Goal: Transaction & Acquisition: Obtain resource

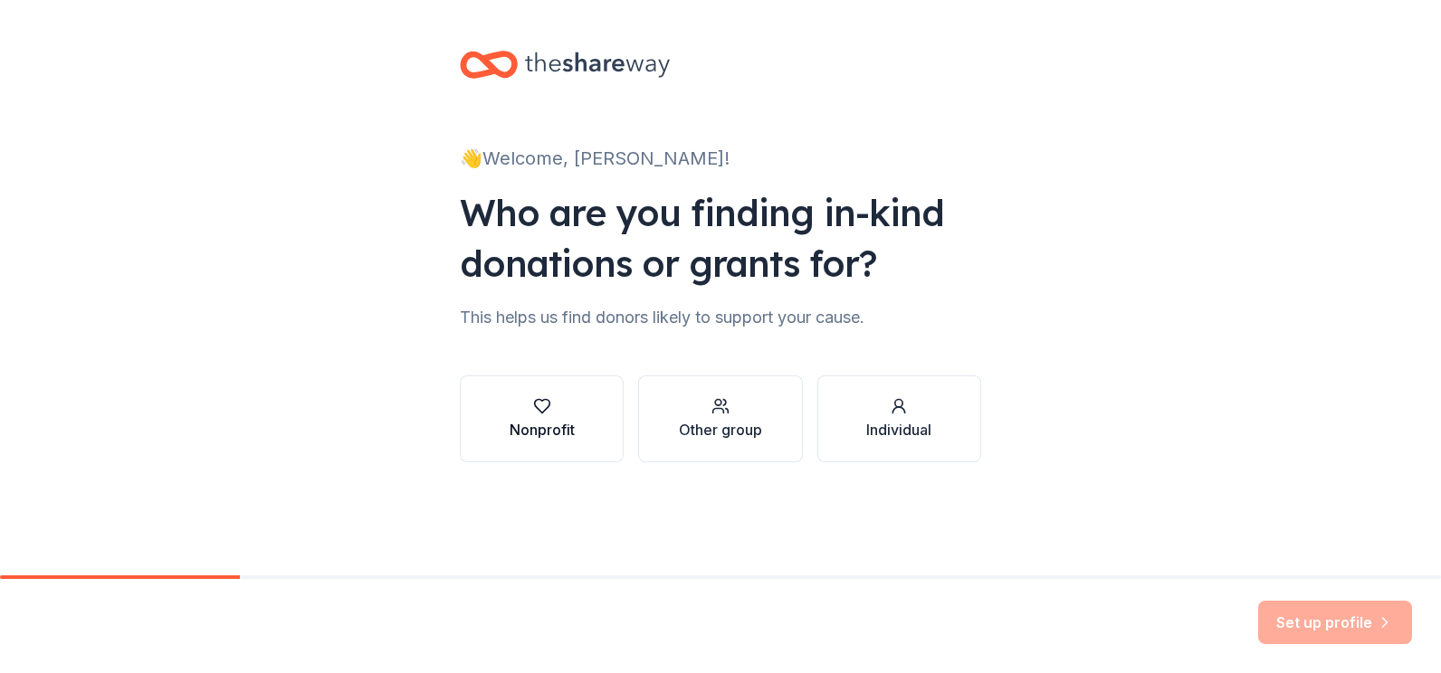
click at [547, 412] on icon "button" at bounding box center [542, 406] width 18 height 18
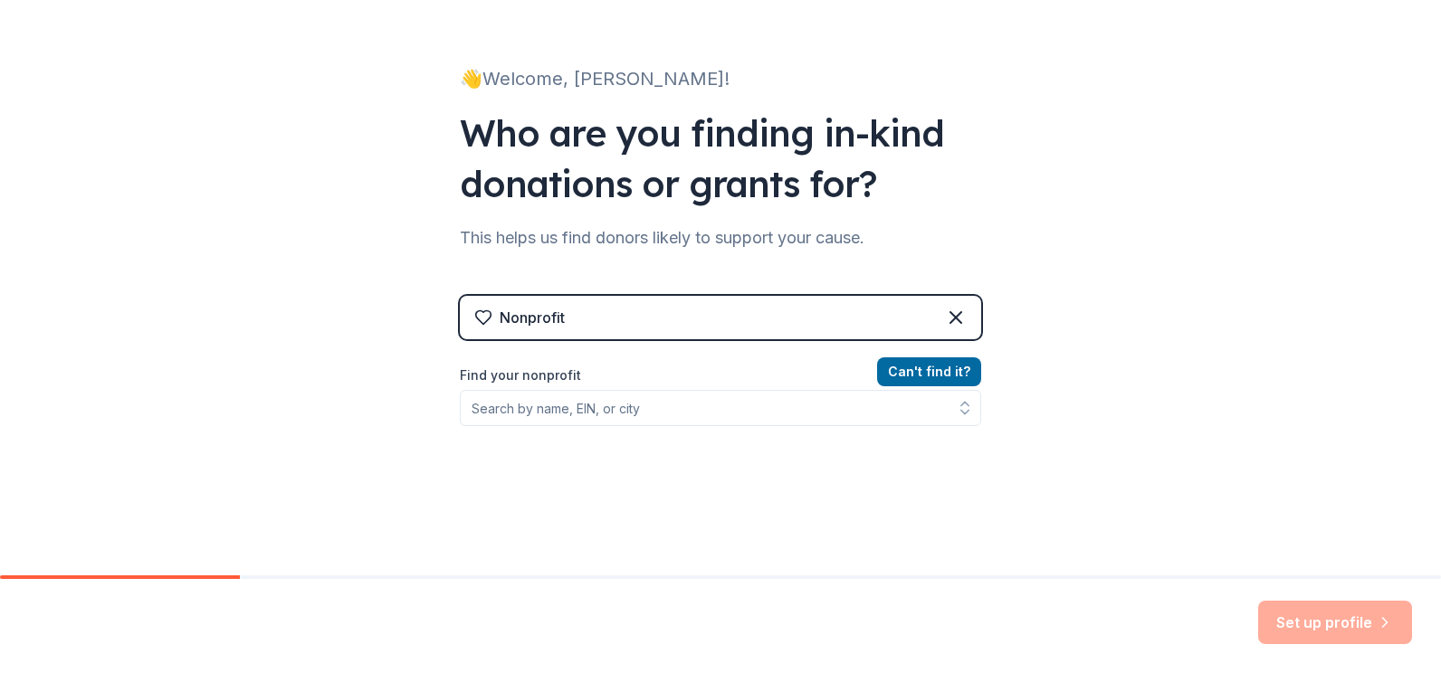
scroll to position [181, 0]
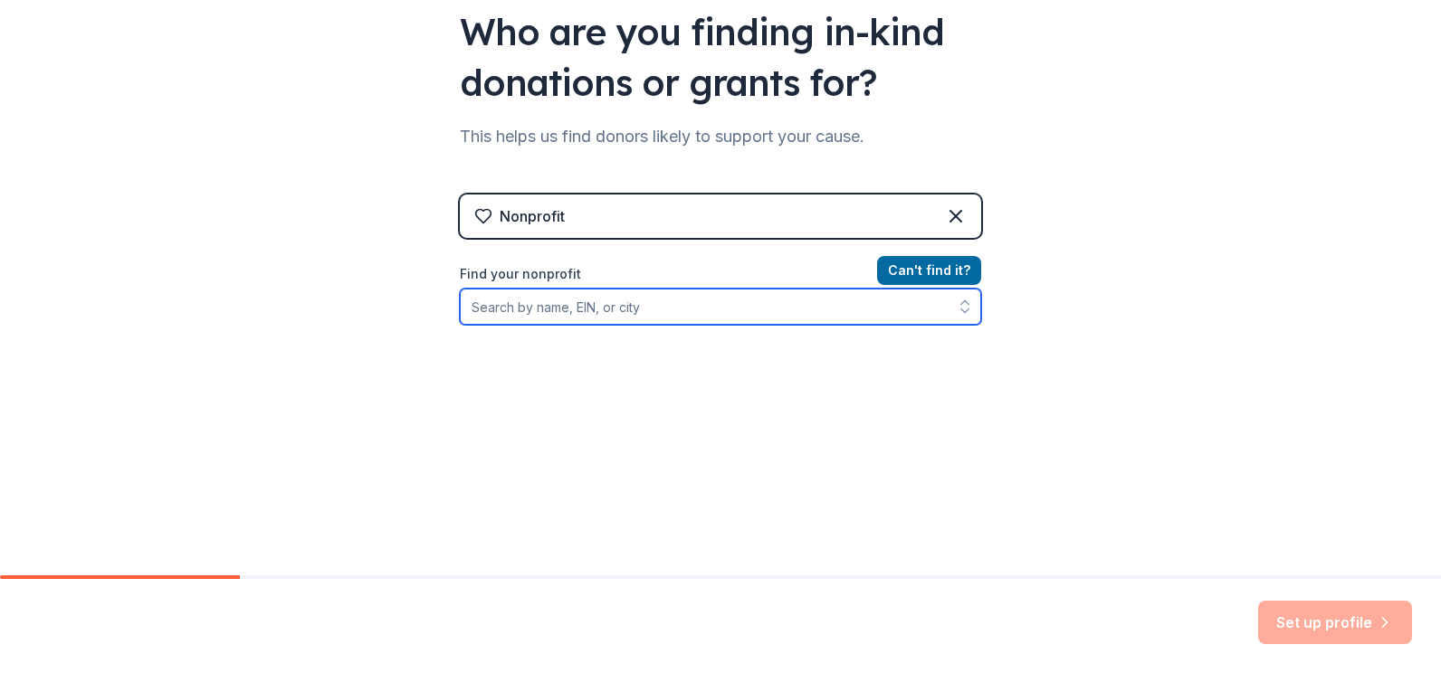
click at [605, 306] on input "Find your nonprofit" at bounding box center [720, 307] width 521 height 36
type input "232199889"
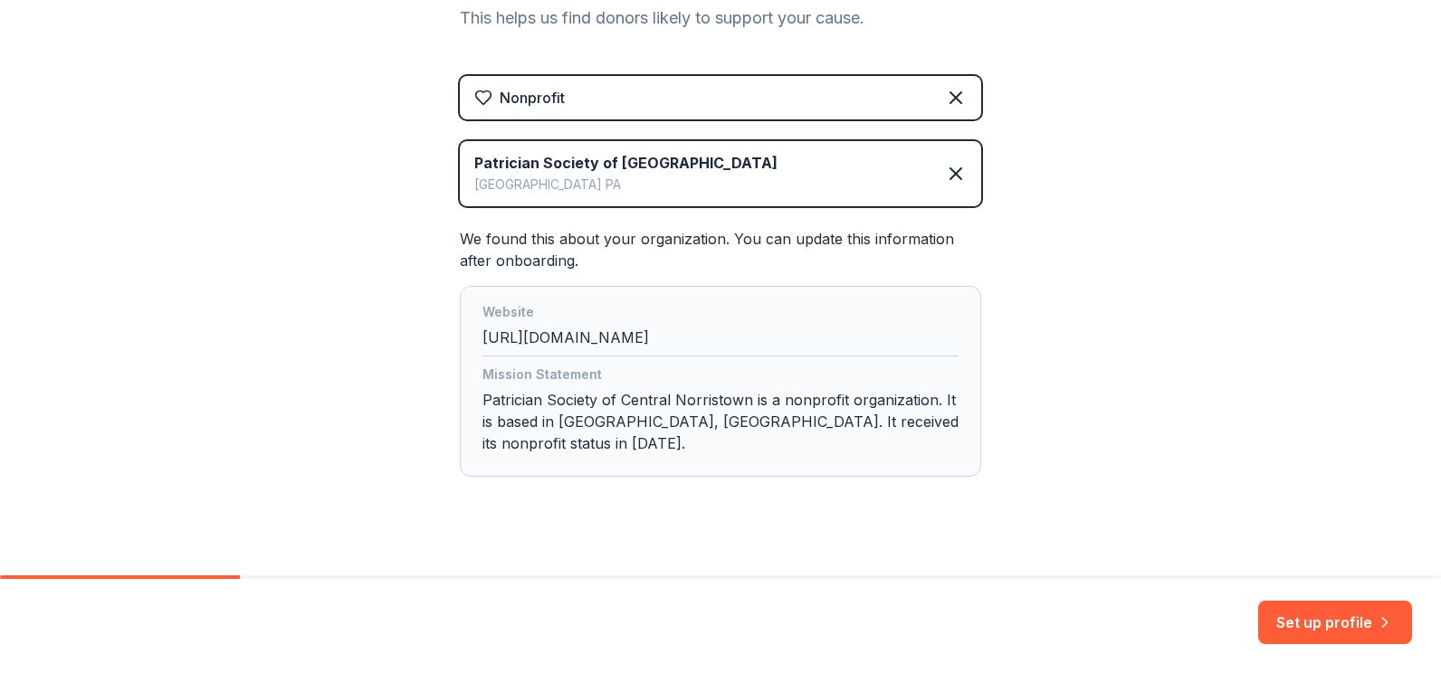
scroll to position [302, 0]
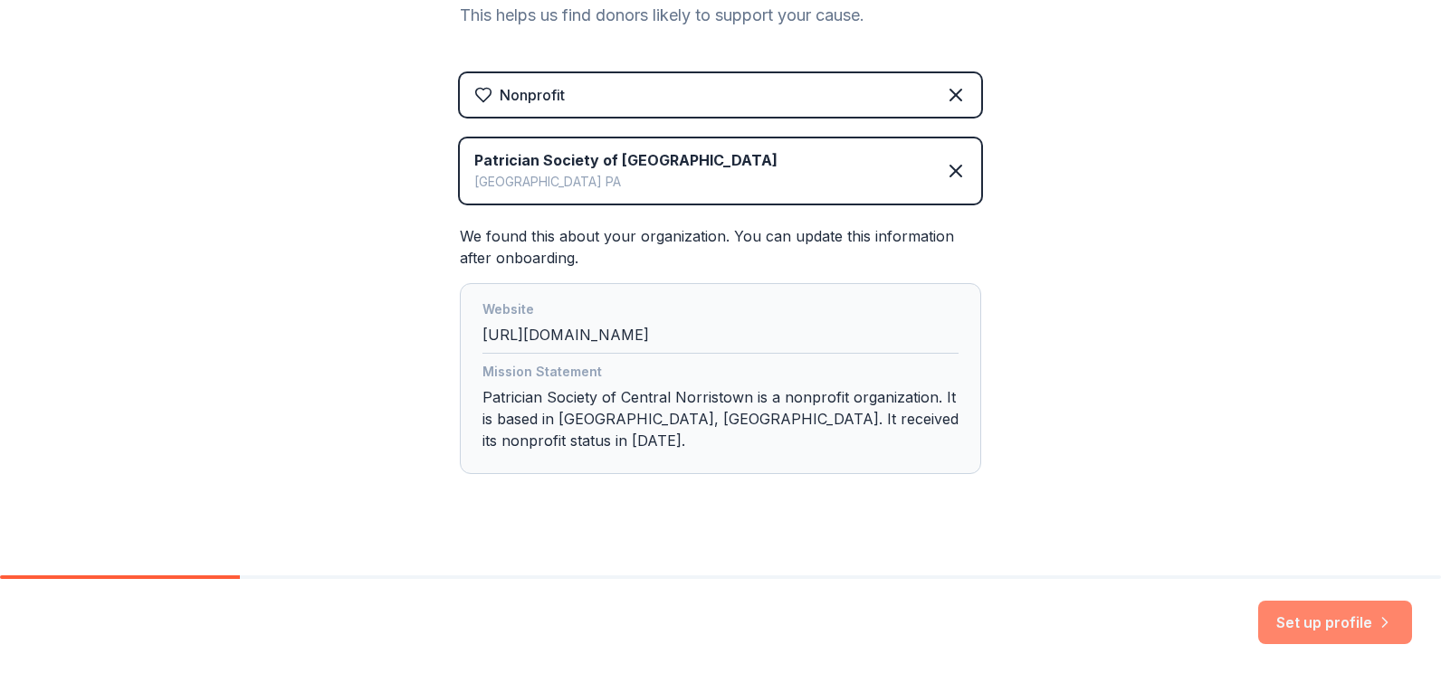
click at [1328, 628] on button "Set up profile" at bounding box center [1335, 622] width 154 height 43
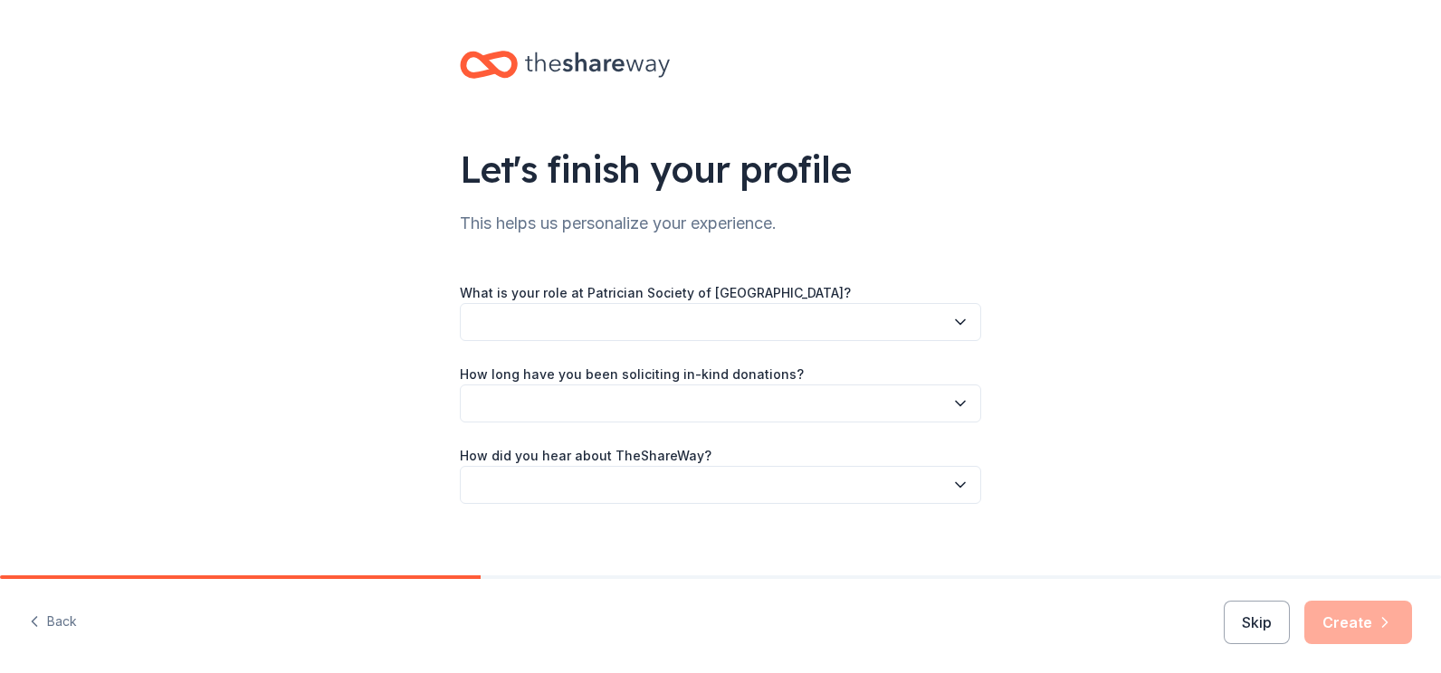
click at [764, 318] on button "button" at bounding box center [720, 322] width 521 height 38
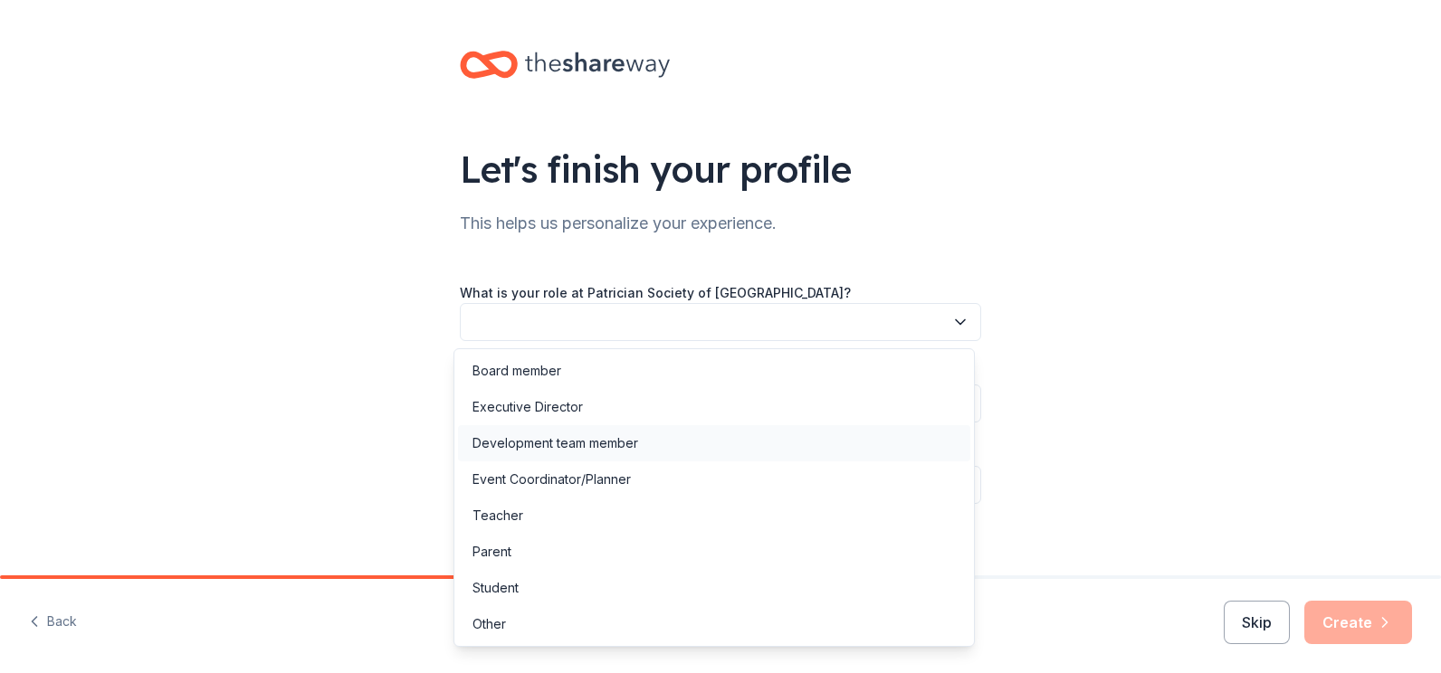
click at [527, 445] on div "Development team member" at bounding box center [555, 444] width 166 height 22
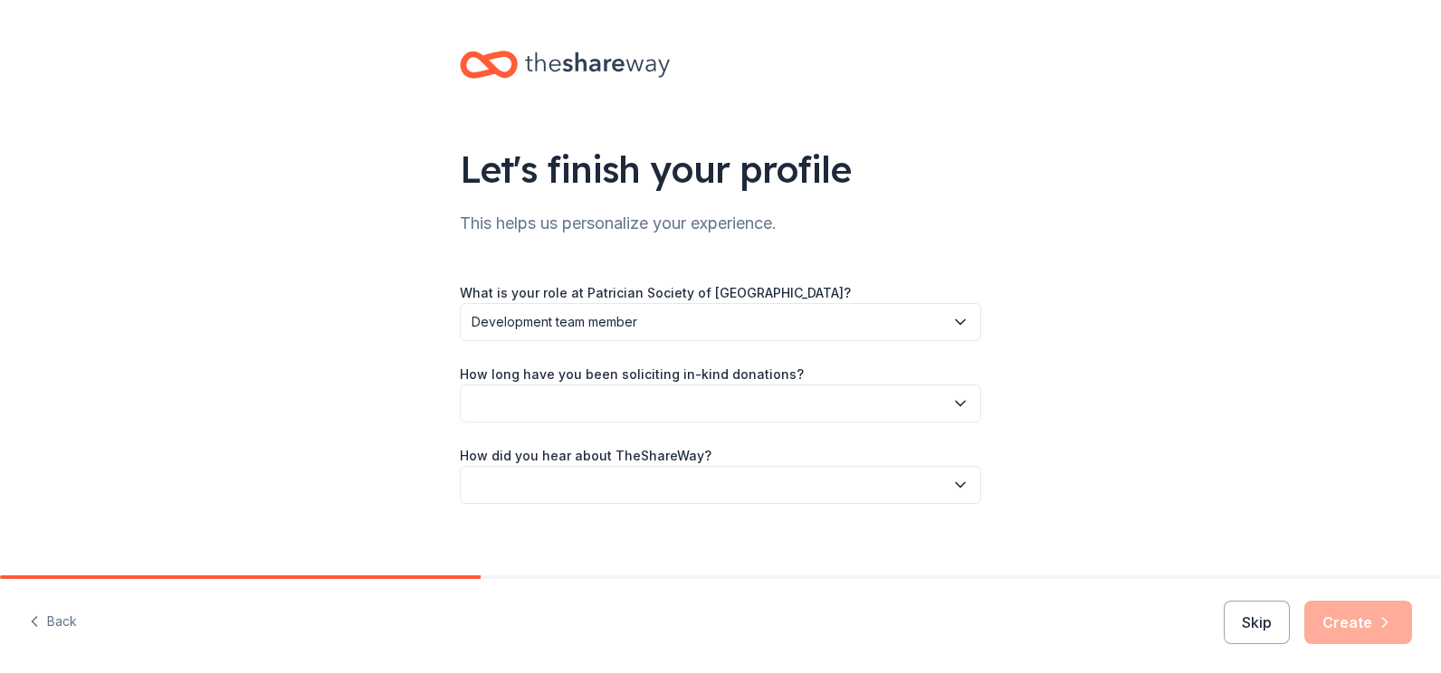
click at [956, 406] on icon "button" at bounding box center [960, 404] width 9 height 5
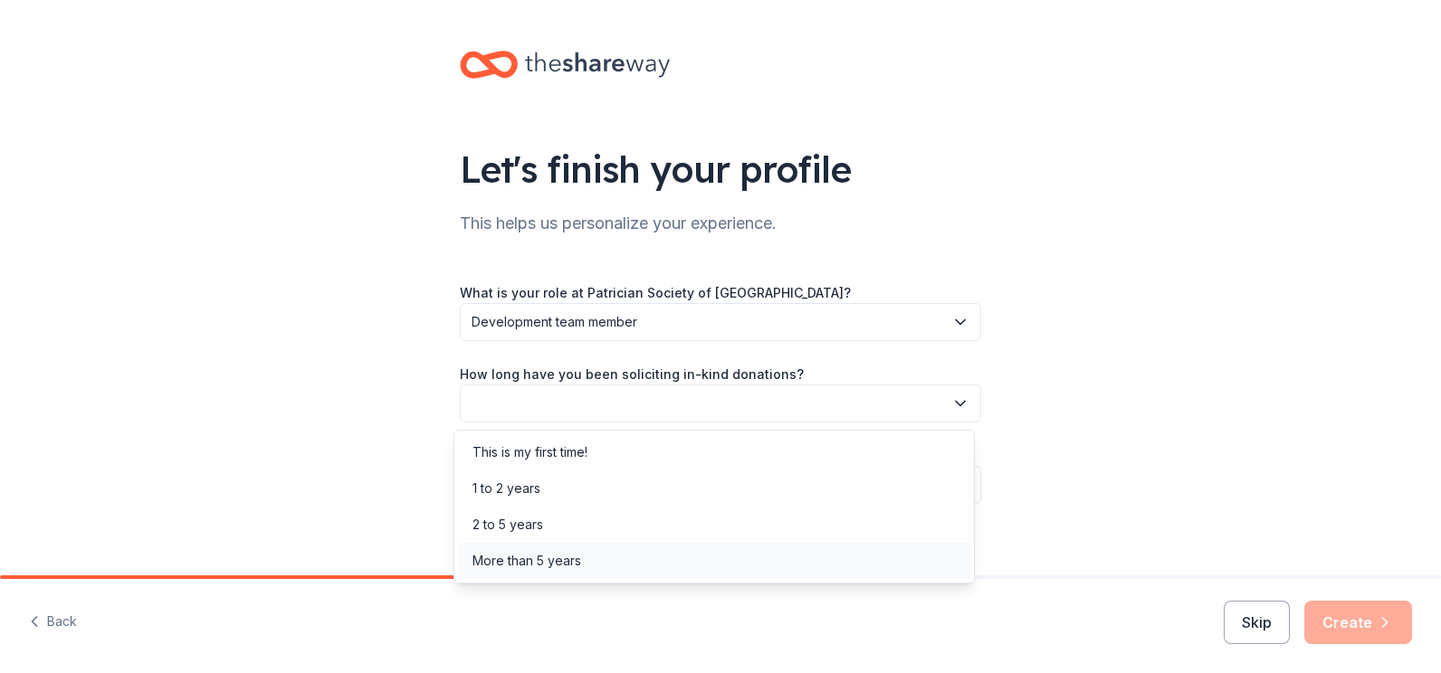
click at [570, 562] on div "More than 5 years" at bounding box center [526, 561] width 109 height 22
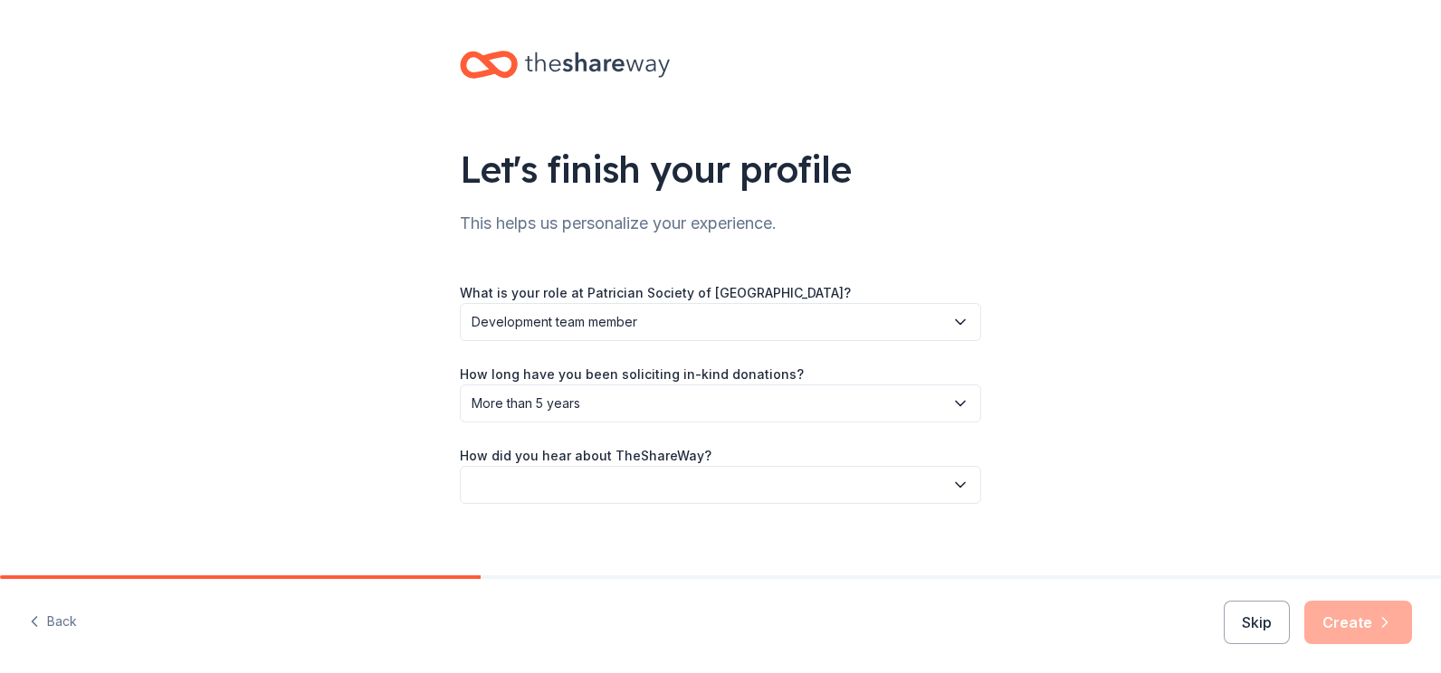
click at [954, 483] on icon "button" at bounding box center [960, 485] width 18 height 18
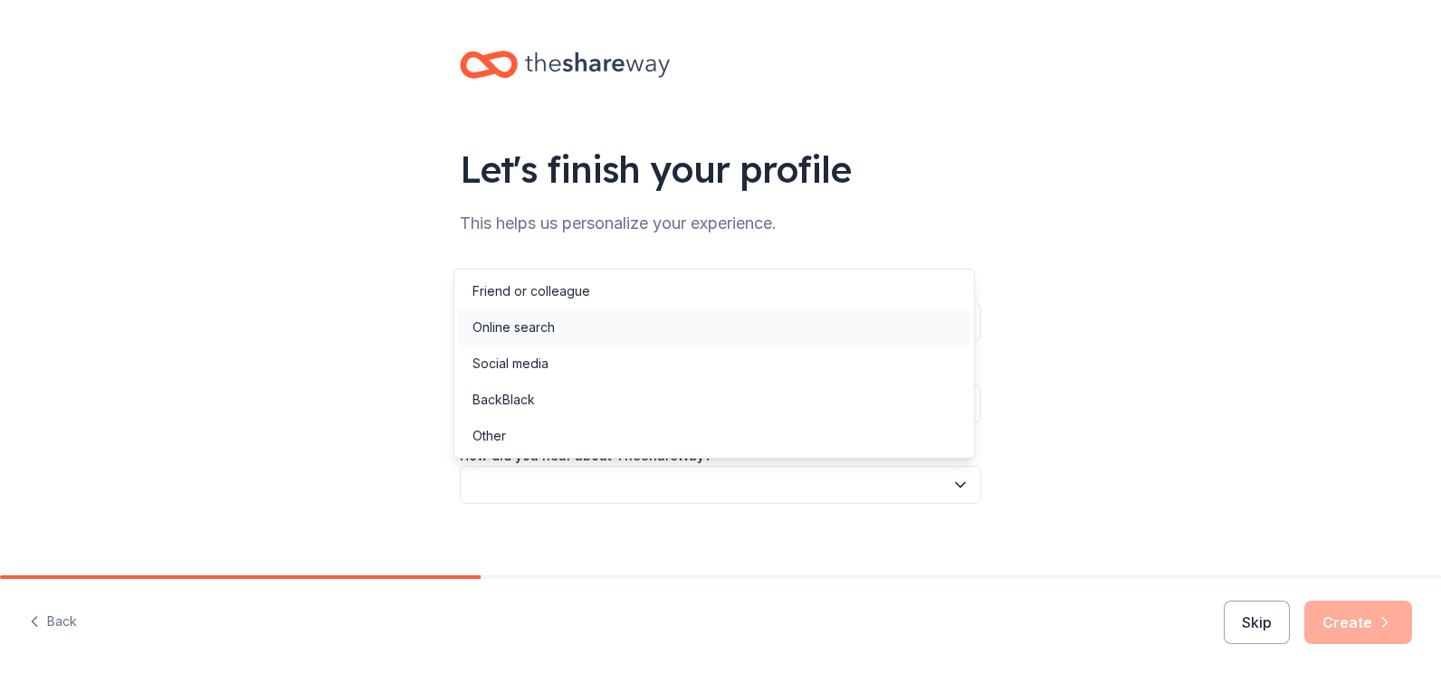
click at [549, 328] on div "Online search" at bounding box center [513, 328] width 82 height 22
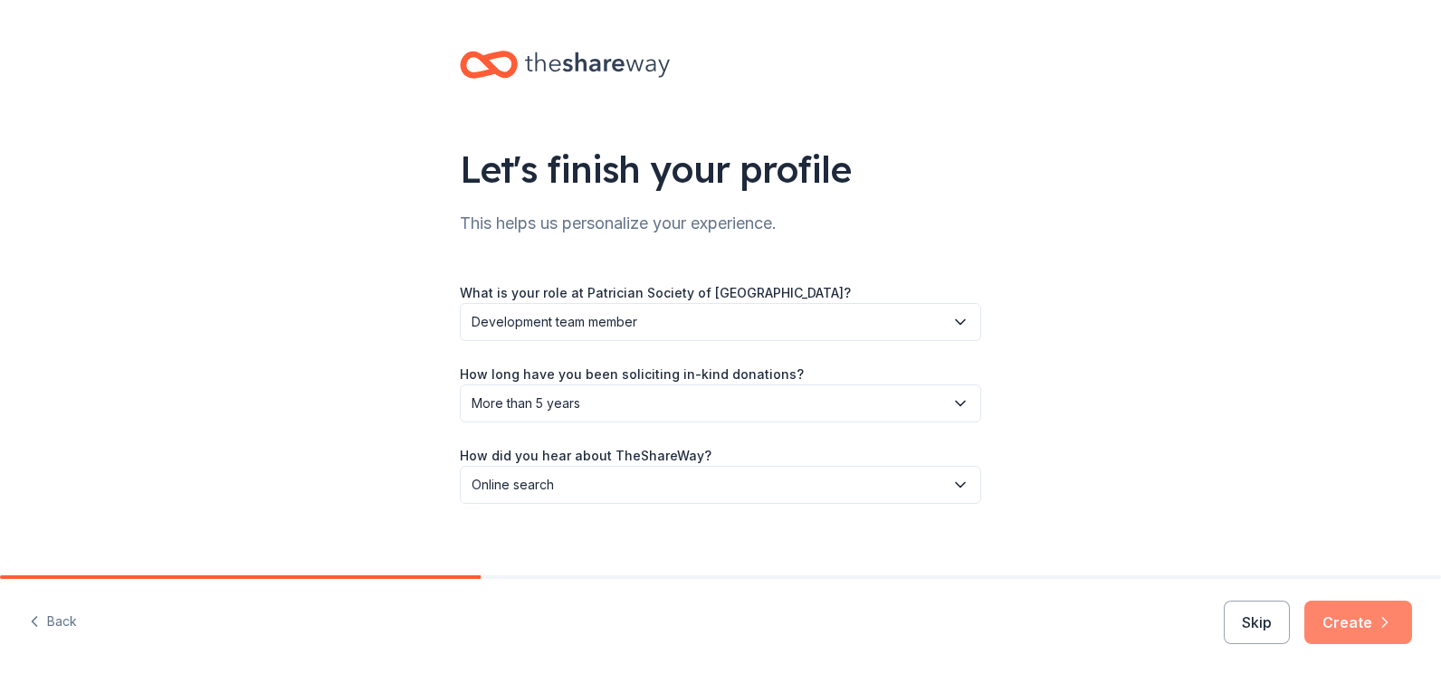
click at [1372, 623] on button "Create" at bounding box center [1358, 622] width 108 height 43
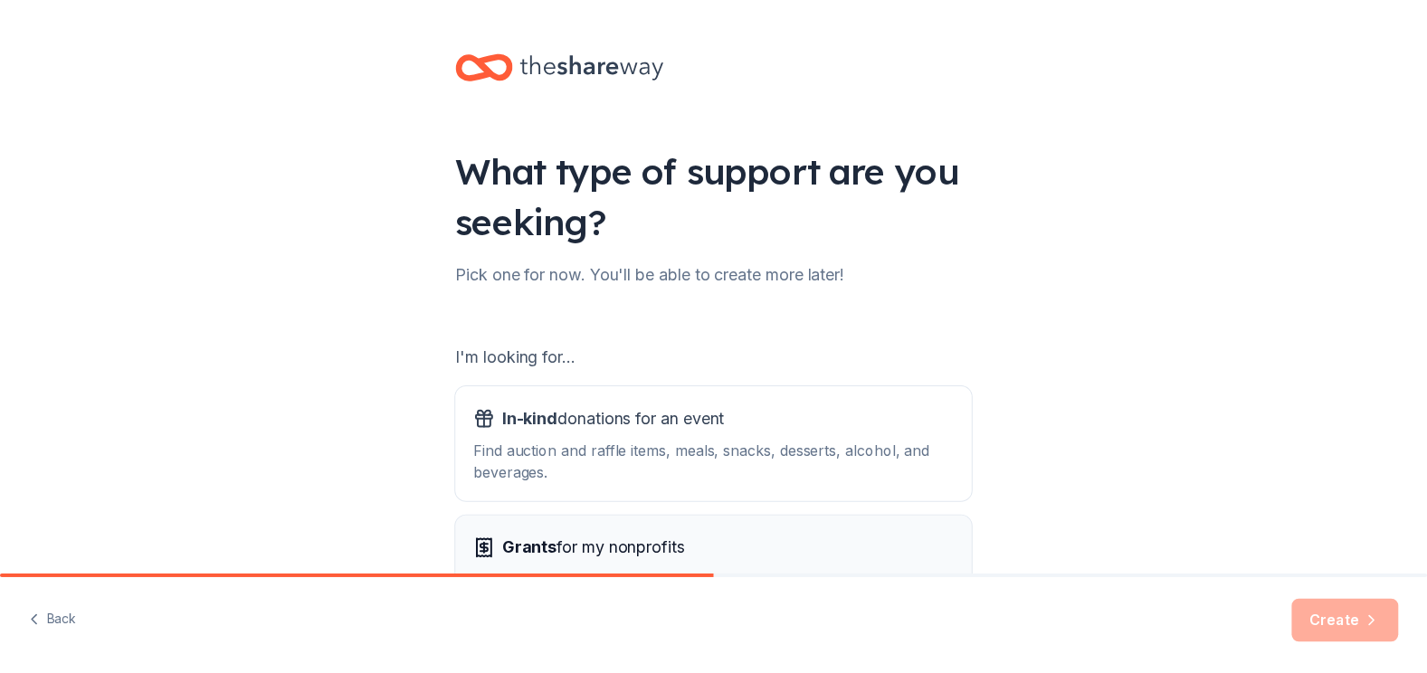
scroll to position [155, 0]
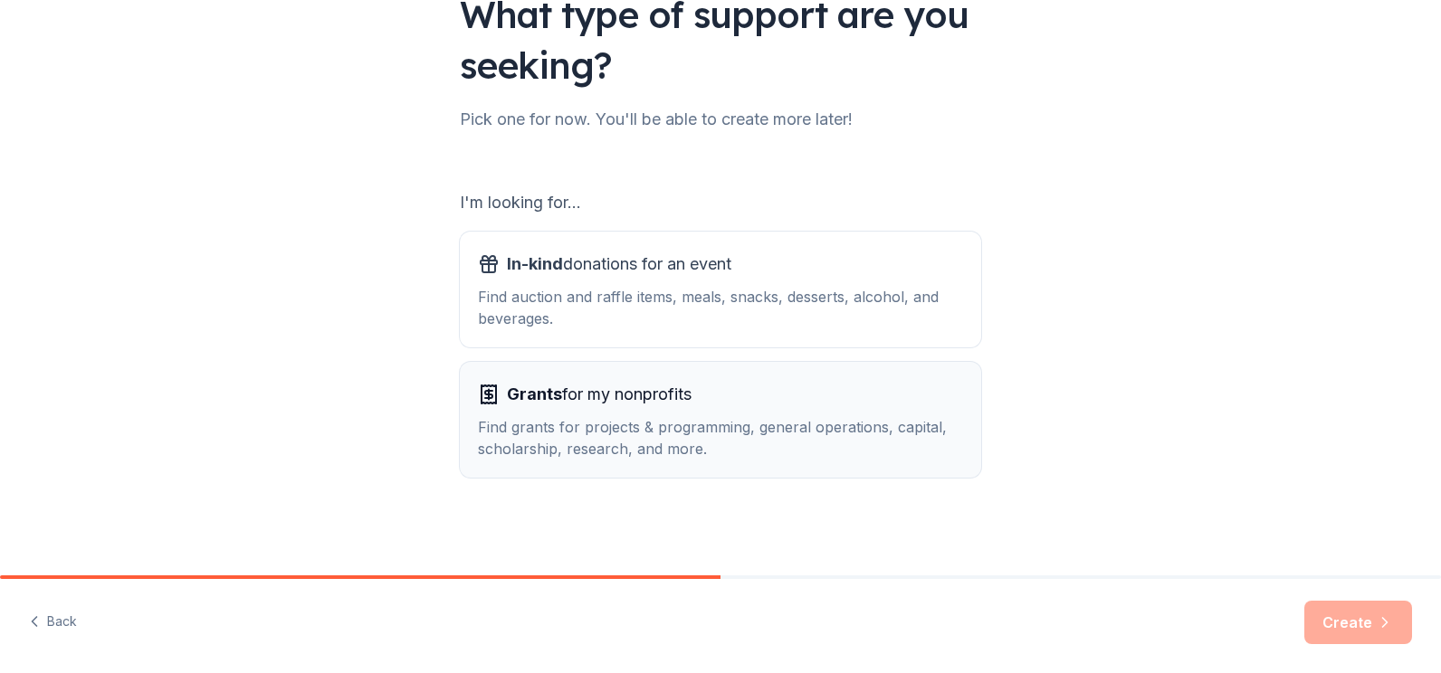
click at [602, 394] on span "Grants for my nonprofits" at bounding box center [599, 394] width 185 height 29
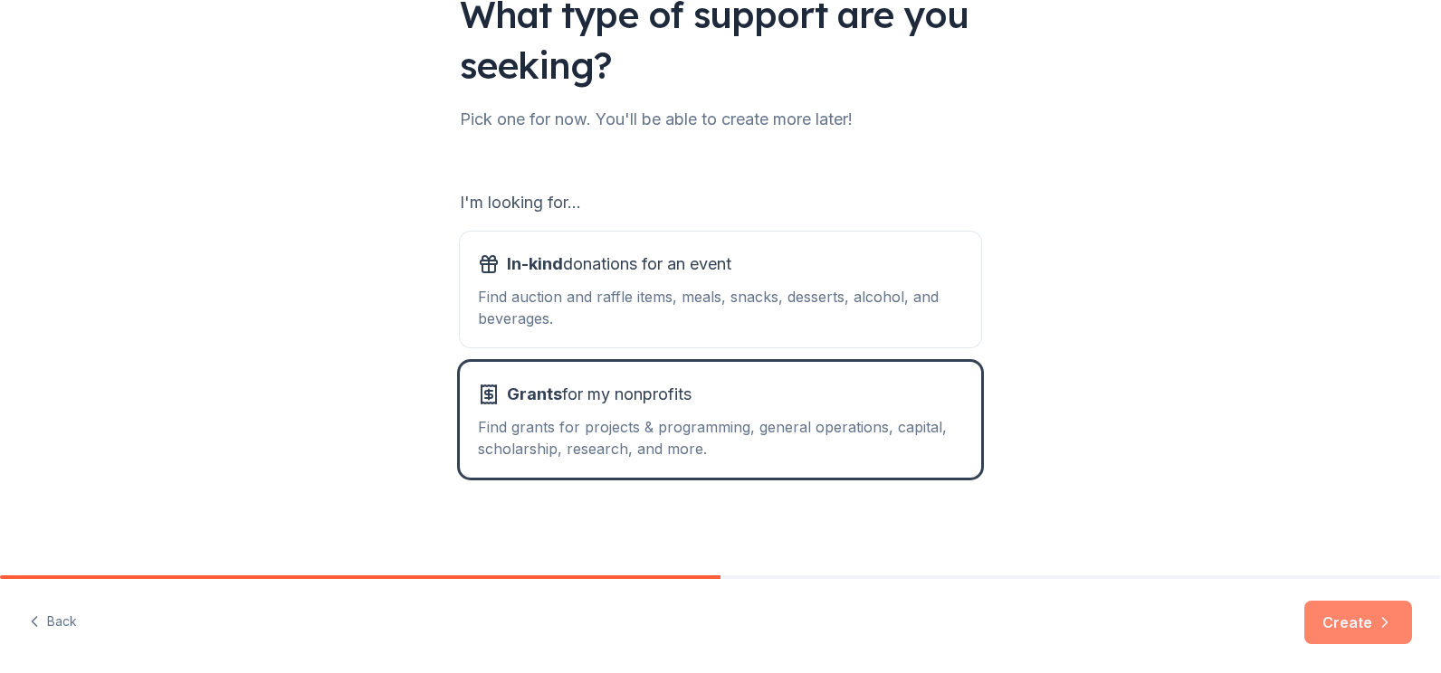
click at [1361, 616] on button "Create" at bounding box center [1358, 622] width 108 height 43
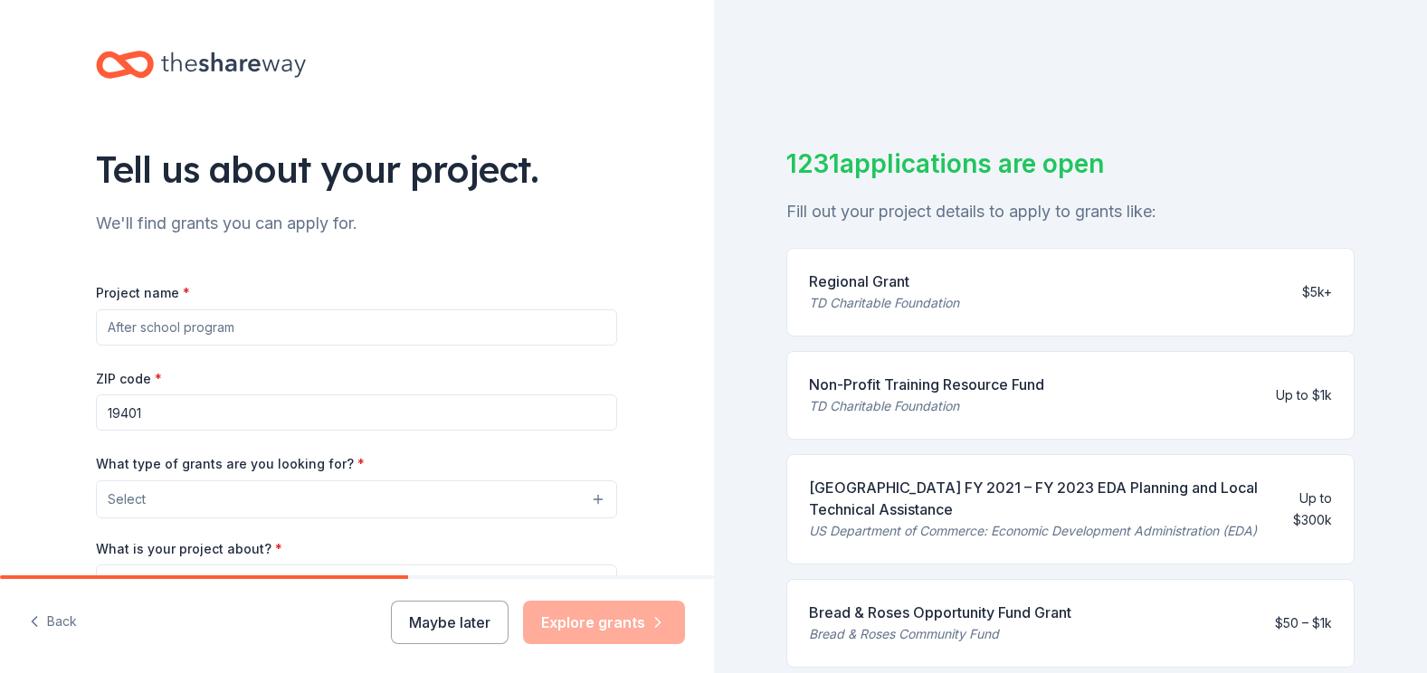
click at [367, 325] on input "Project name *" at bounding box center [356, 328] width 521 height 36
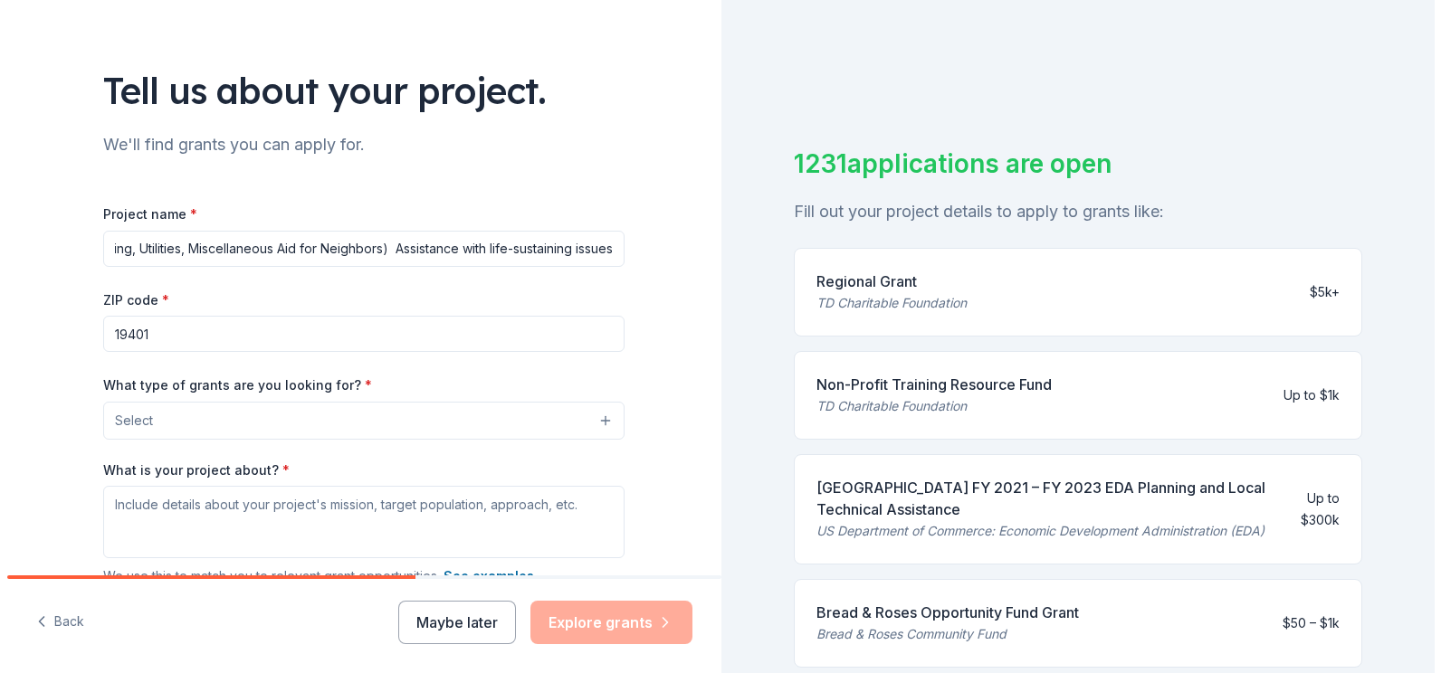
scroll to position [181, 0]
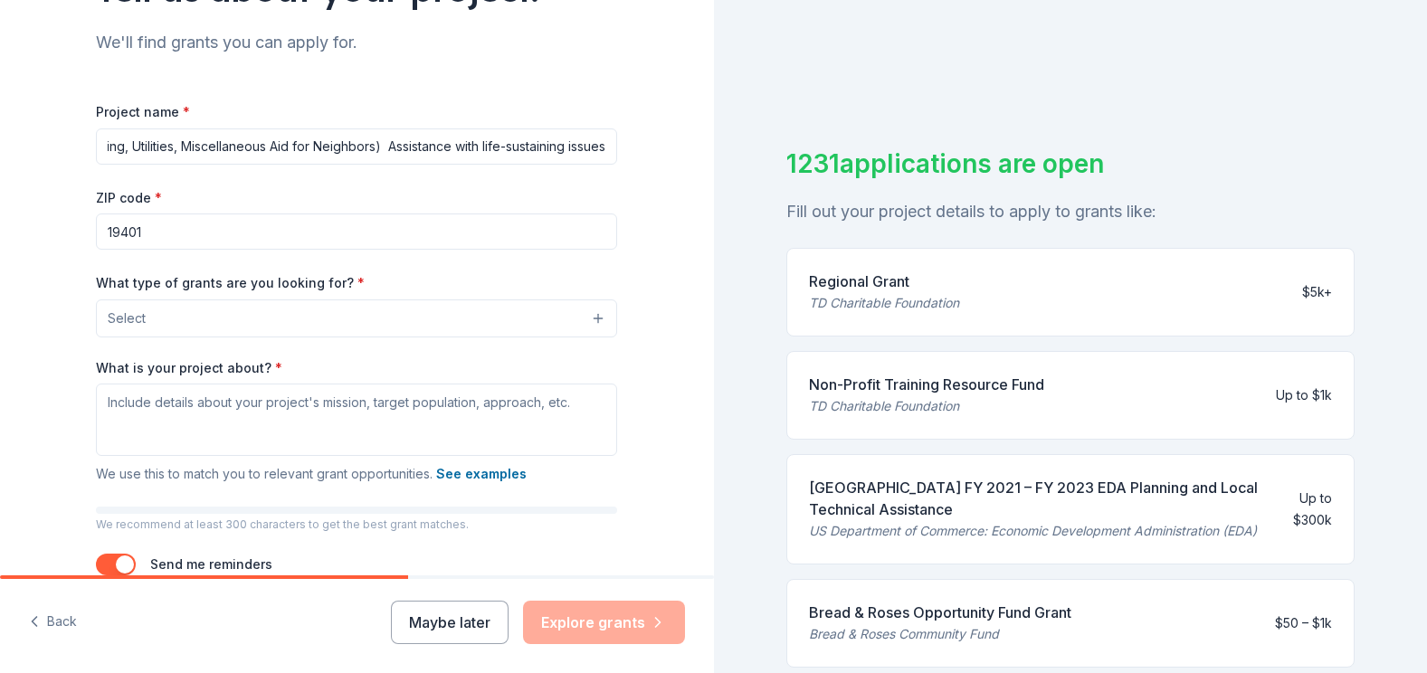
type input "H.U.M.A.N. Program (Housing, Utilities, Miscellaneous Aid for Neighbors) Assist…"
click at [594, 321] on button "Select" at bounding box center [356, 319] width 521 height 38
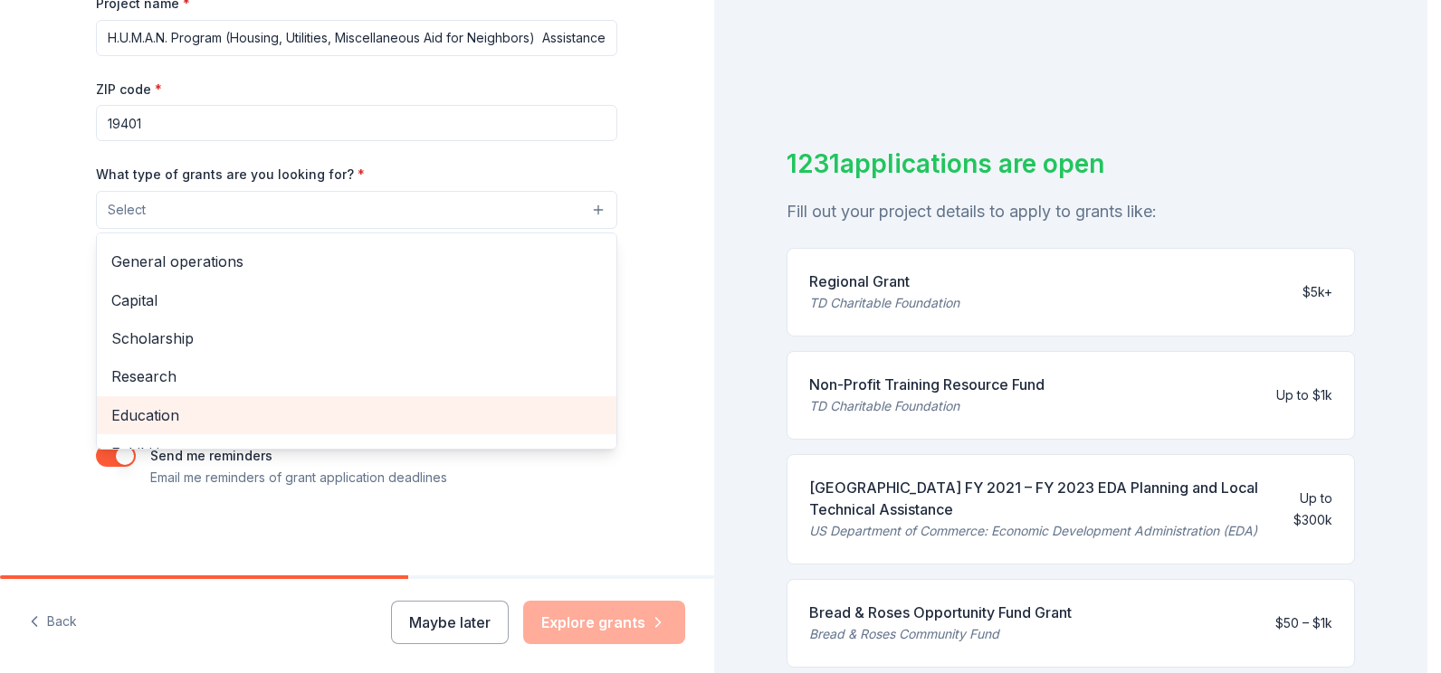
scroll to position [0, 0]
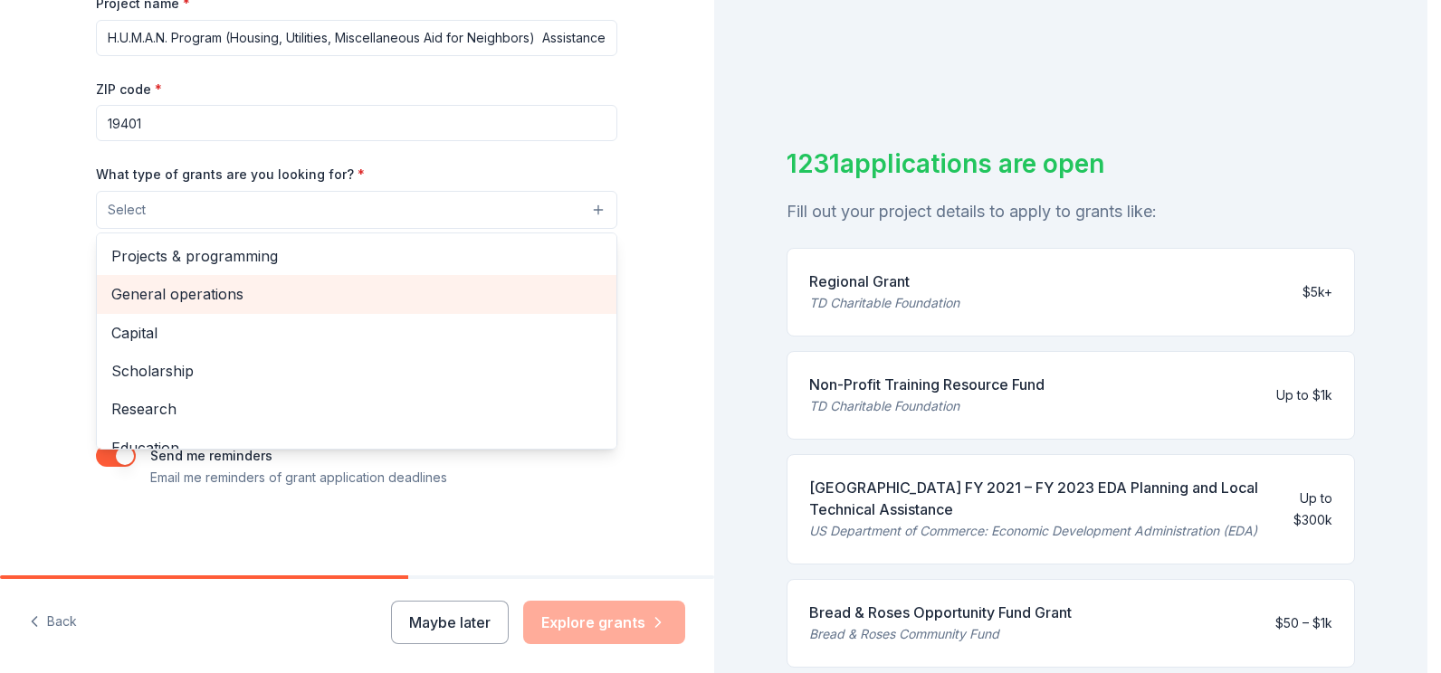
click at [229, 294] on span "General operations" at bounding box center [356, 294] width 491 height 24
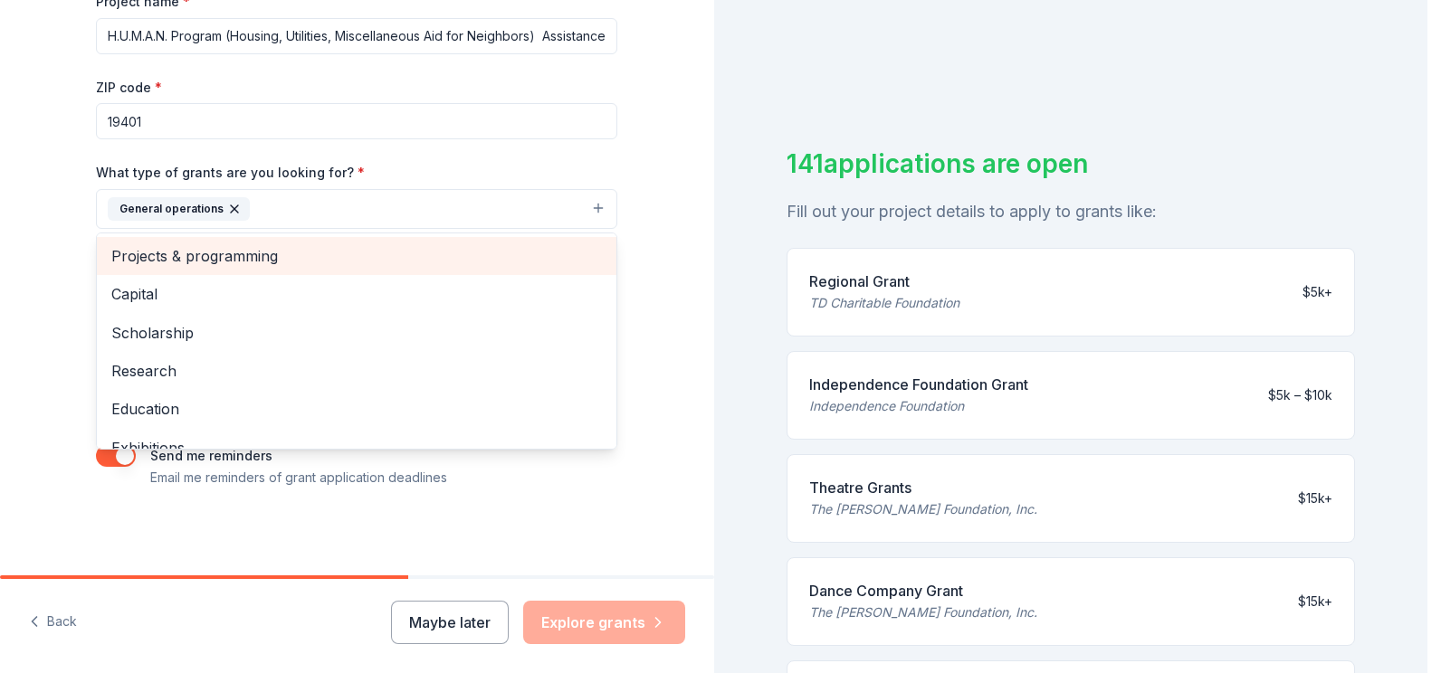
click at [195, 258] on span "Projects & programming" at bounding box center [356, 256] width 491 height 24
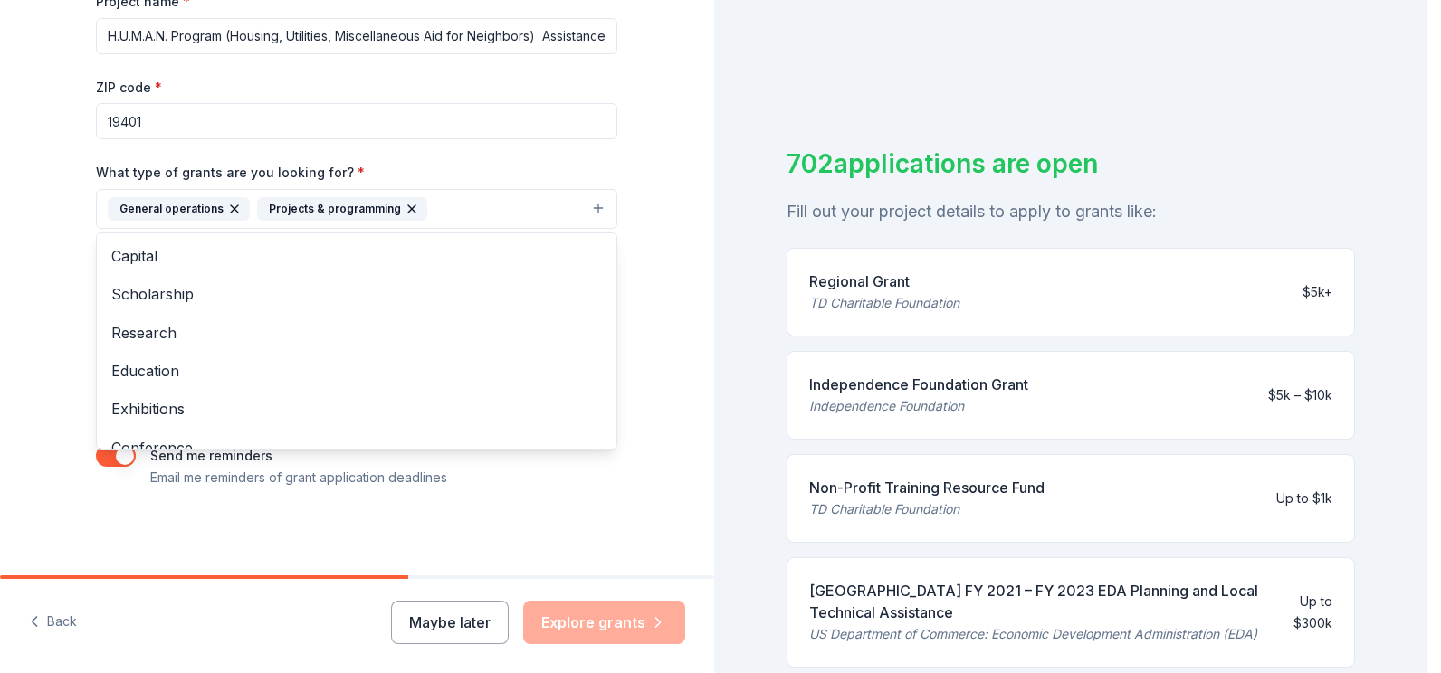
click at [72, 511] on div "Tell us about your project. We'll find grants you can apply for. Project name *…" at bounding box center [356, 142] width 579 height 867
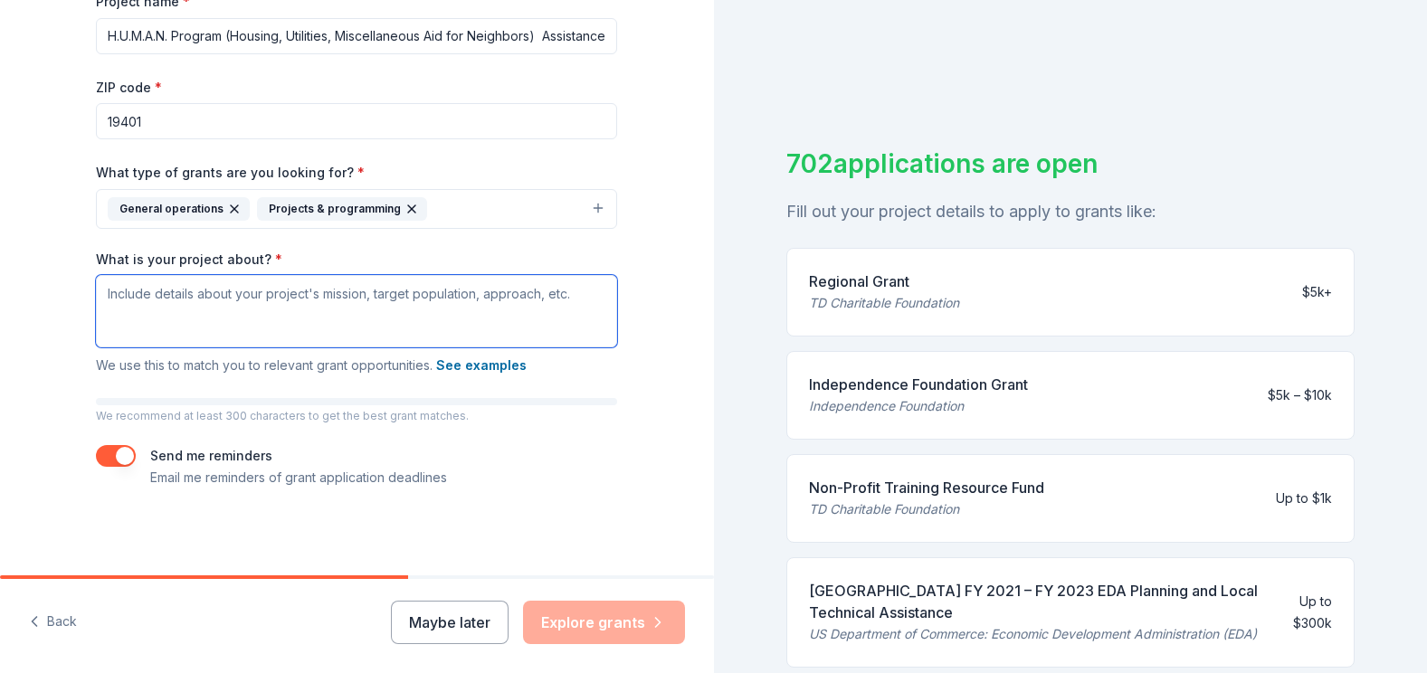
click at [327, 327] on textarea "What is your project about? *" at bounding box center [356, 311] width 521 height 72
click at [306, 290] on textarea "What is your project about? *" at bounding box center [356, 311] width 521 height 72
paste textarea "The Patrician Society is a nonprofit, non-sectarian multi-service organization …"
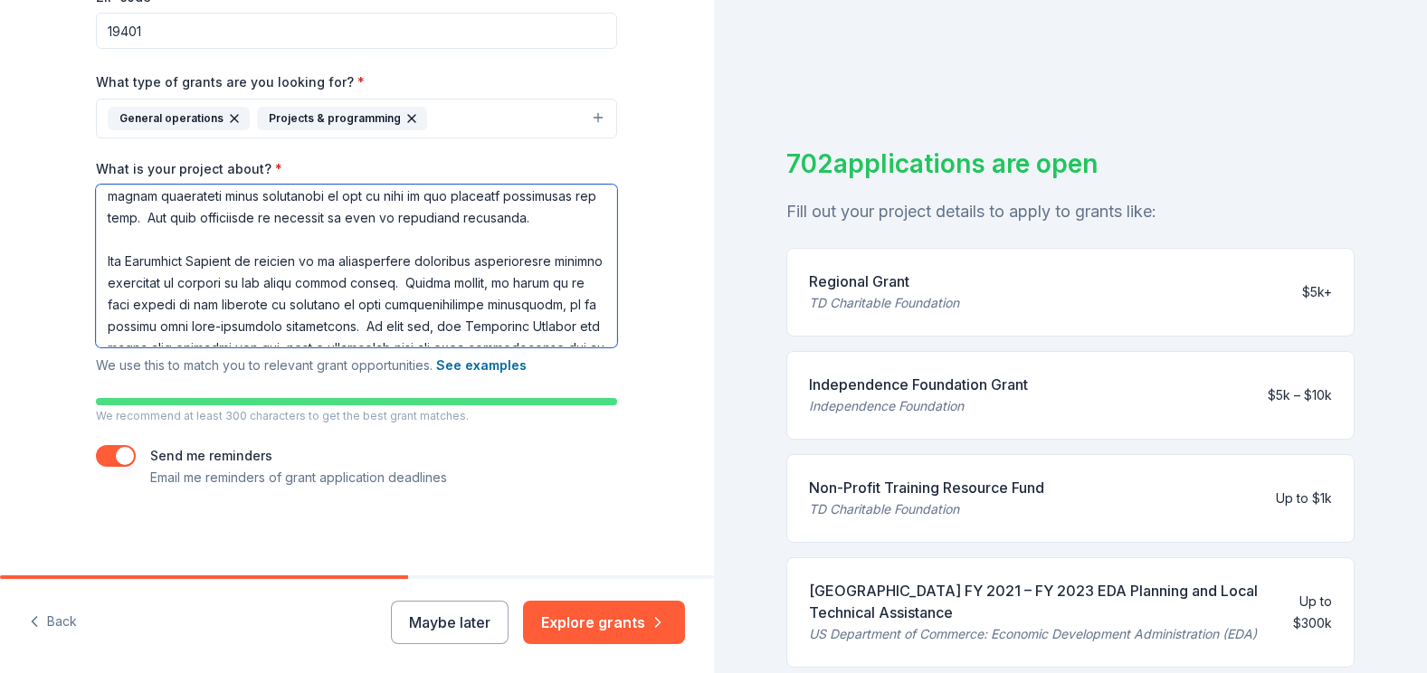
scroll to position [91, 0]
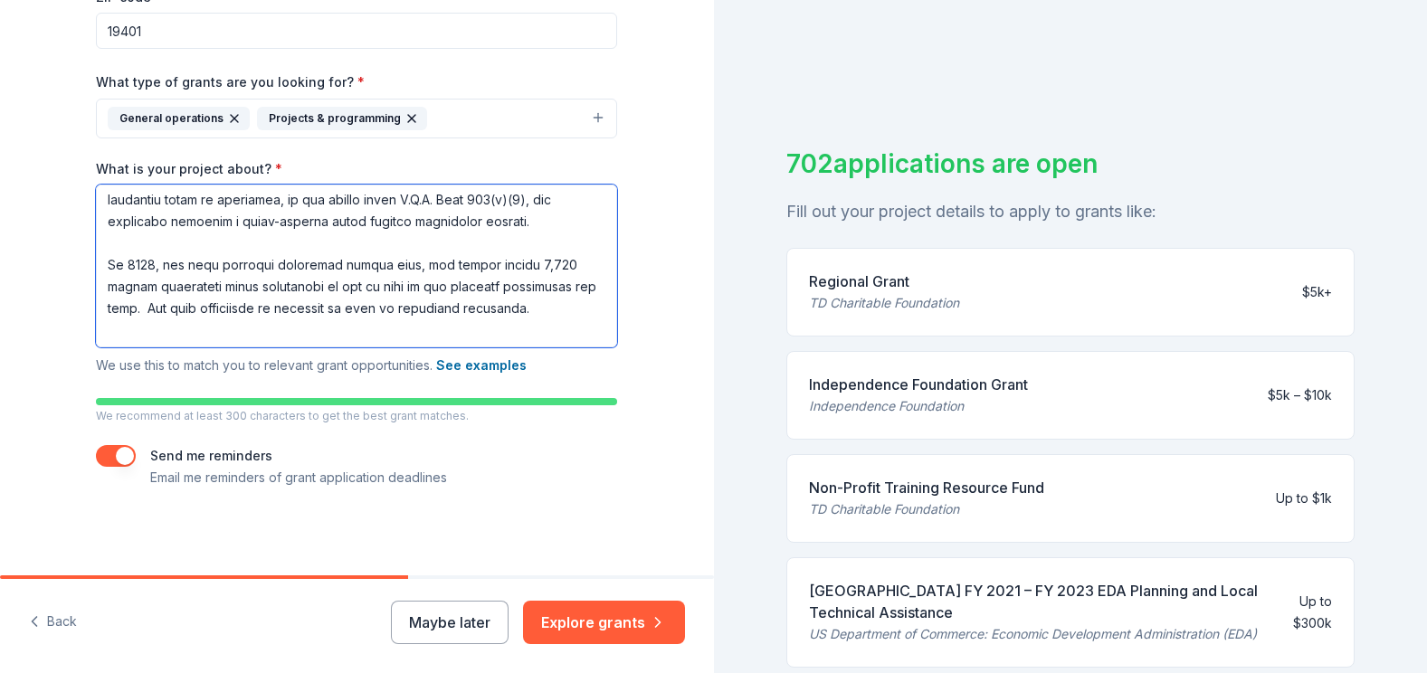
click at [98, 261] on textarea "What is your project about? *" at bounding box center [356, 266] width 521 height 163
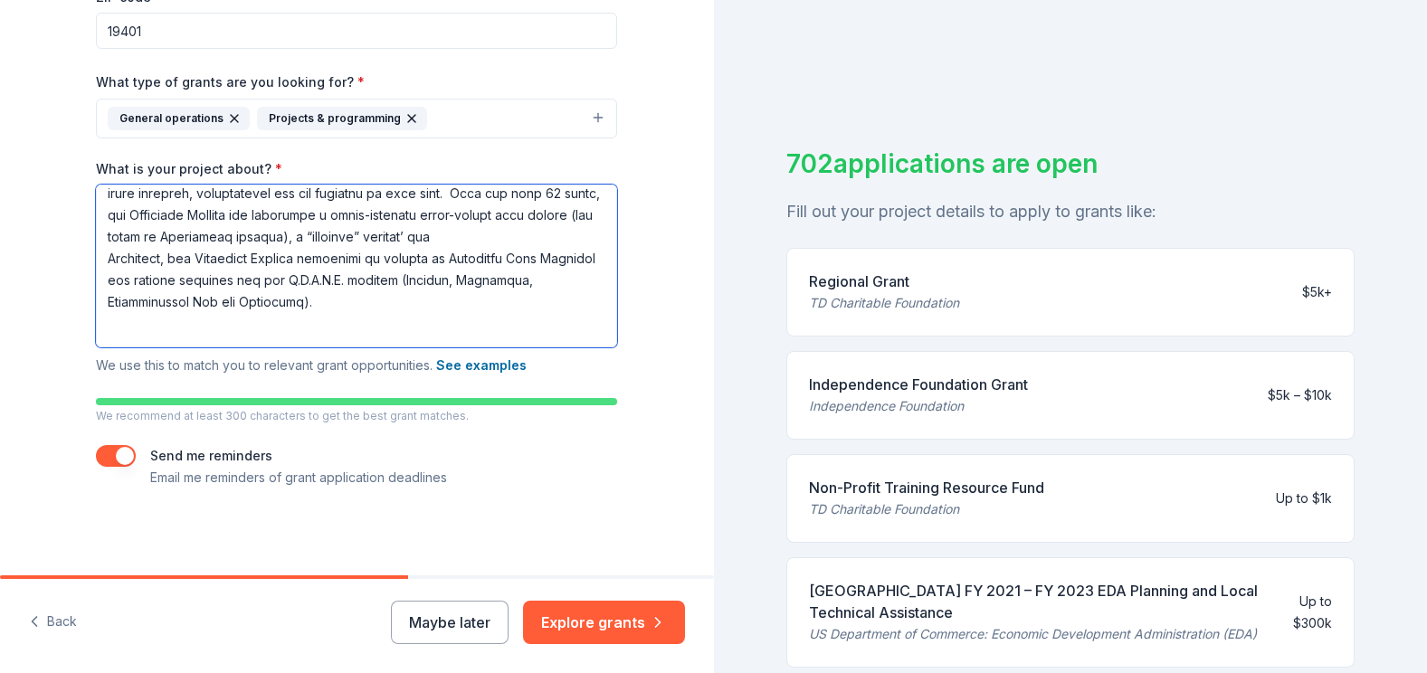
scroll to position [314, 0]
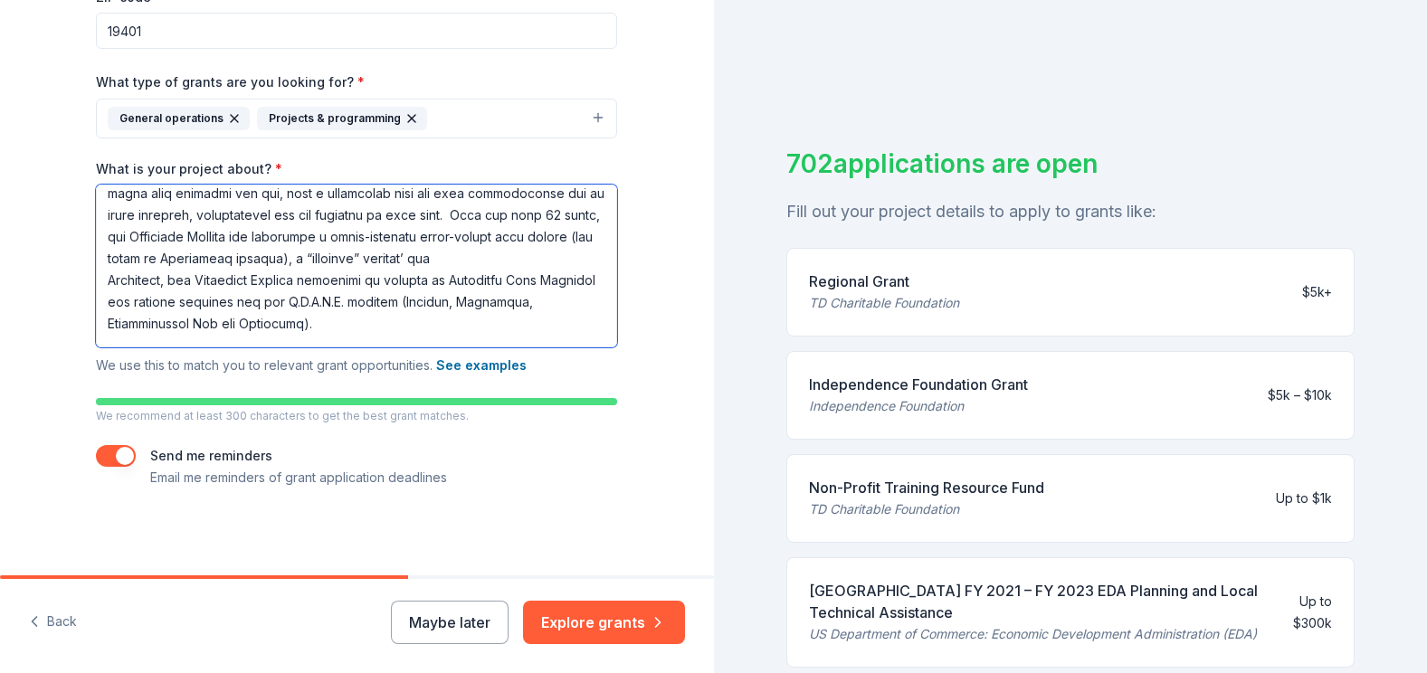
click at [501, 263] on textarea "What is your project about? *" at bounding box center [356, 266] width 521 height 163
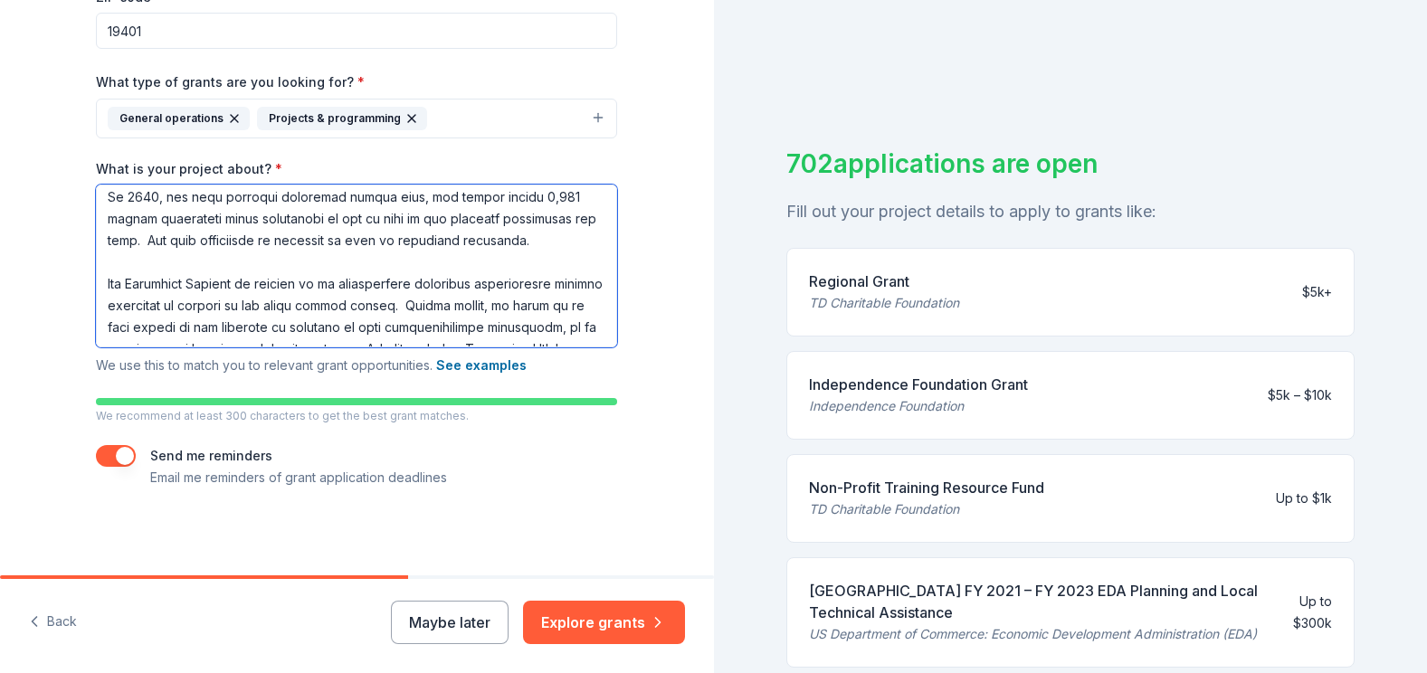
scroll to position [227, 0]
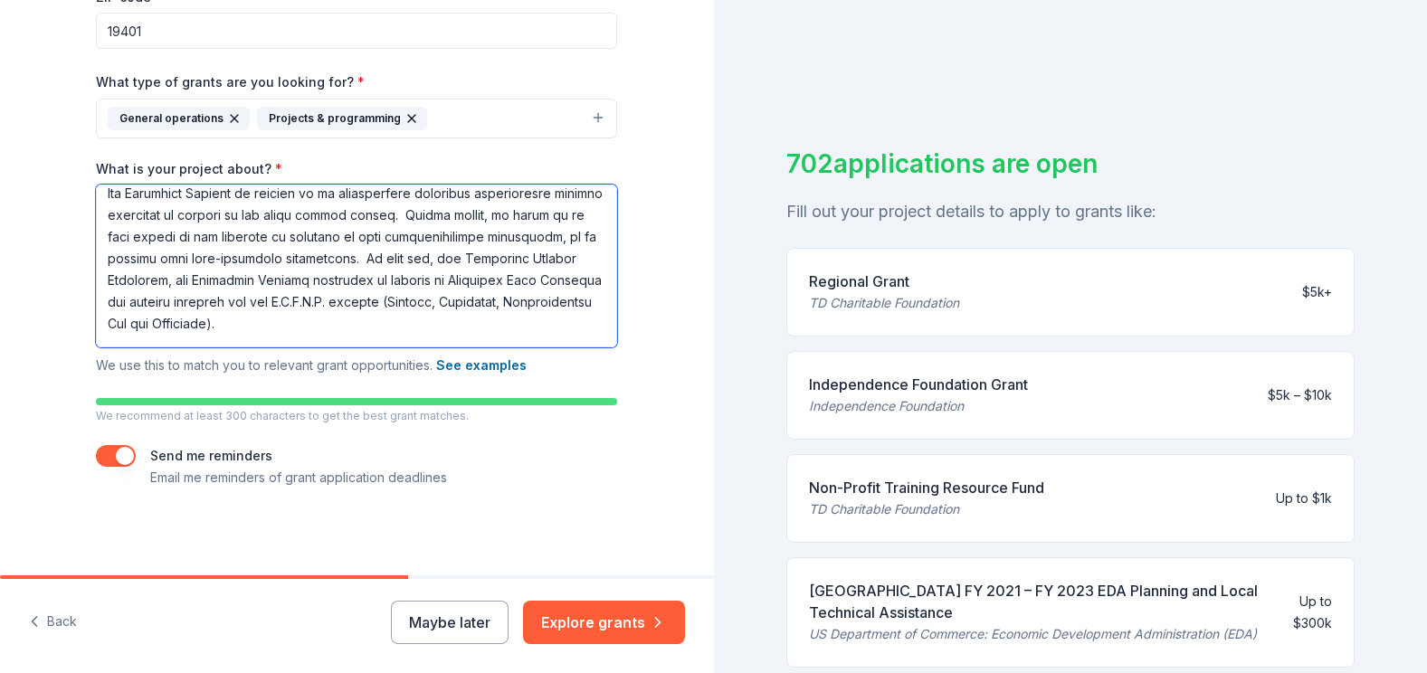
click at [582, 259] on textarea "What is your project about? *" at bounding box center [356, 266] width 521 height 163
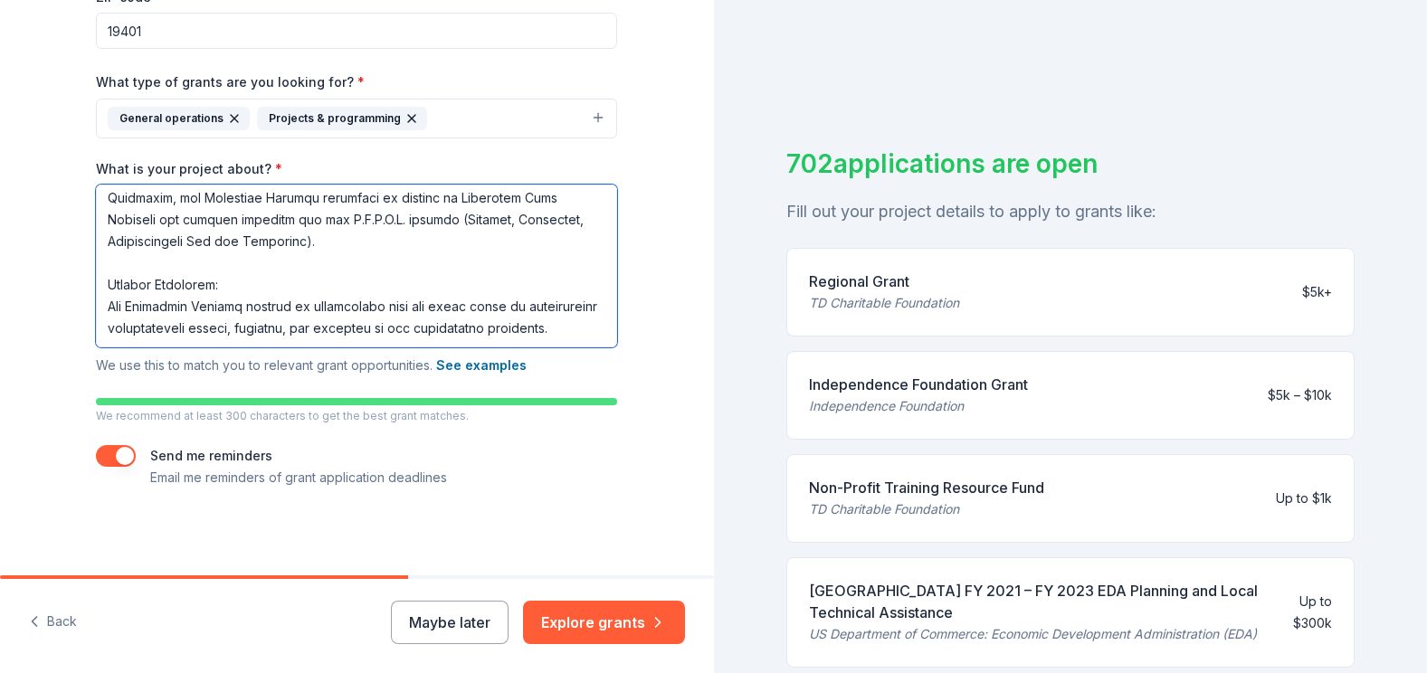
scroll to position [22, 0]
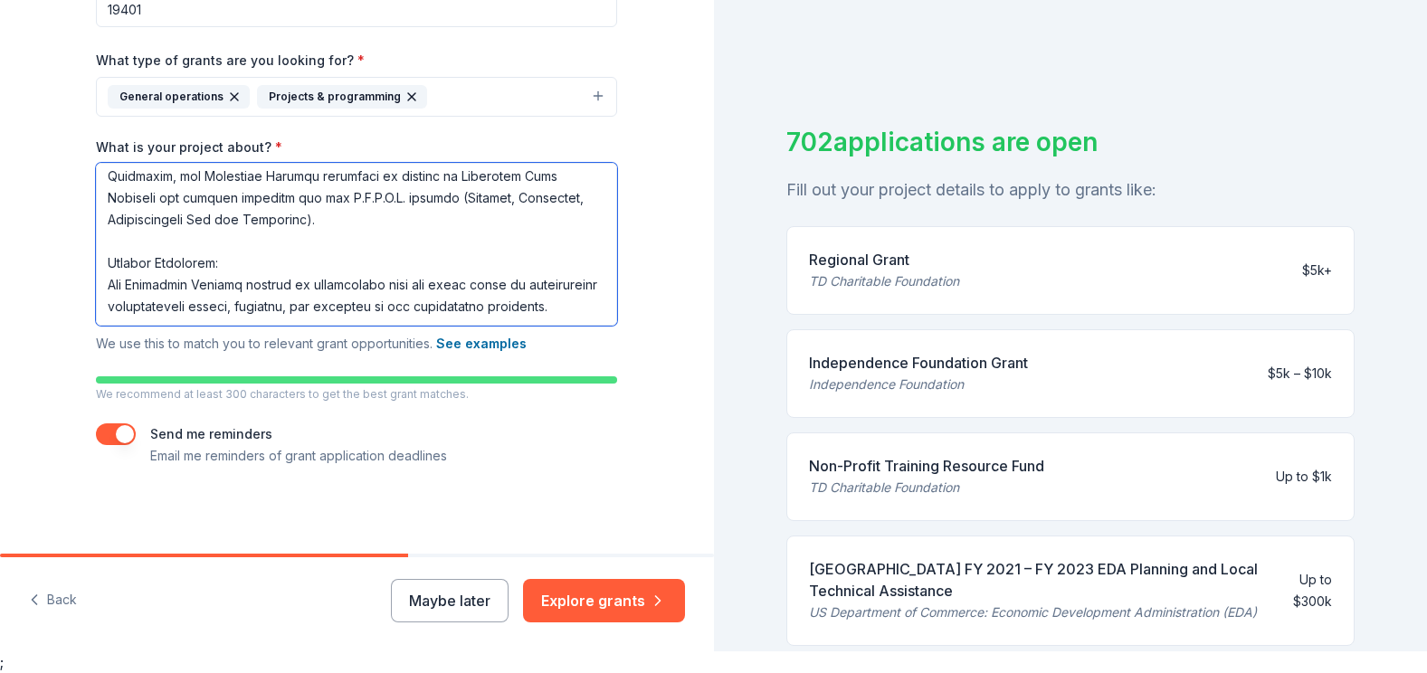
click at [591, 300] on textarea "What is your project about? *" at bounding box center [356, 244] width 521 height 163
type textarea "The Patrician Society is a nonprofit, non-sectarian multi-service organization …"
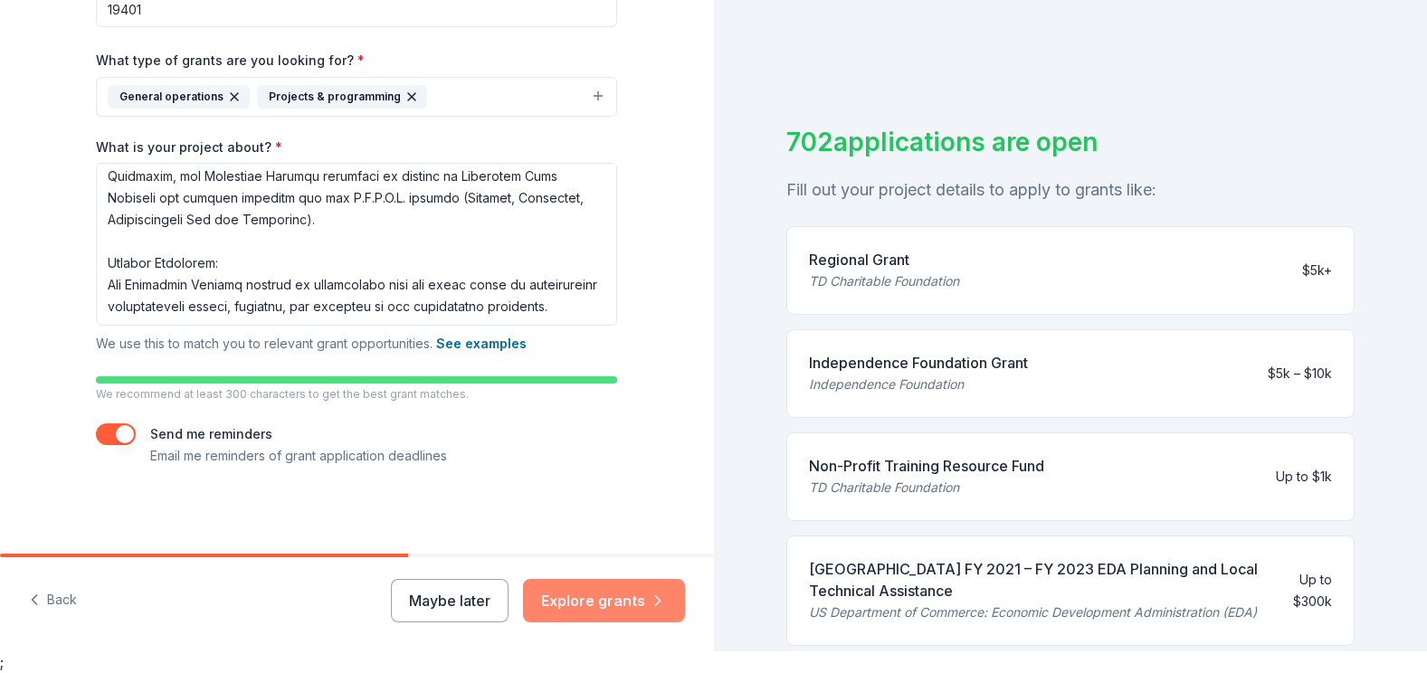
click at [608, 596] on button "Explore grants" at bounding box center [604, 600] width 162 height 43
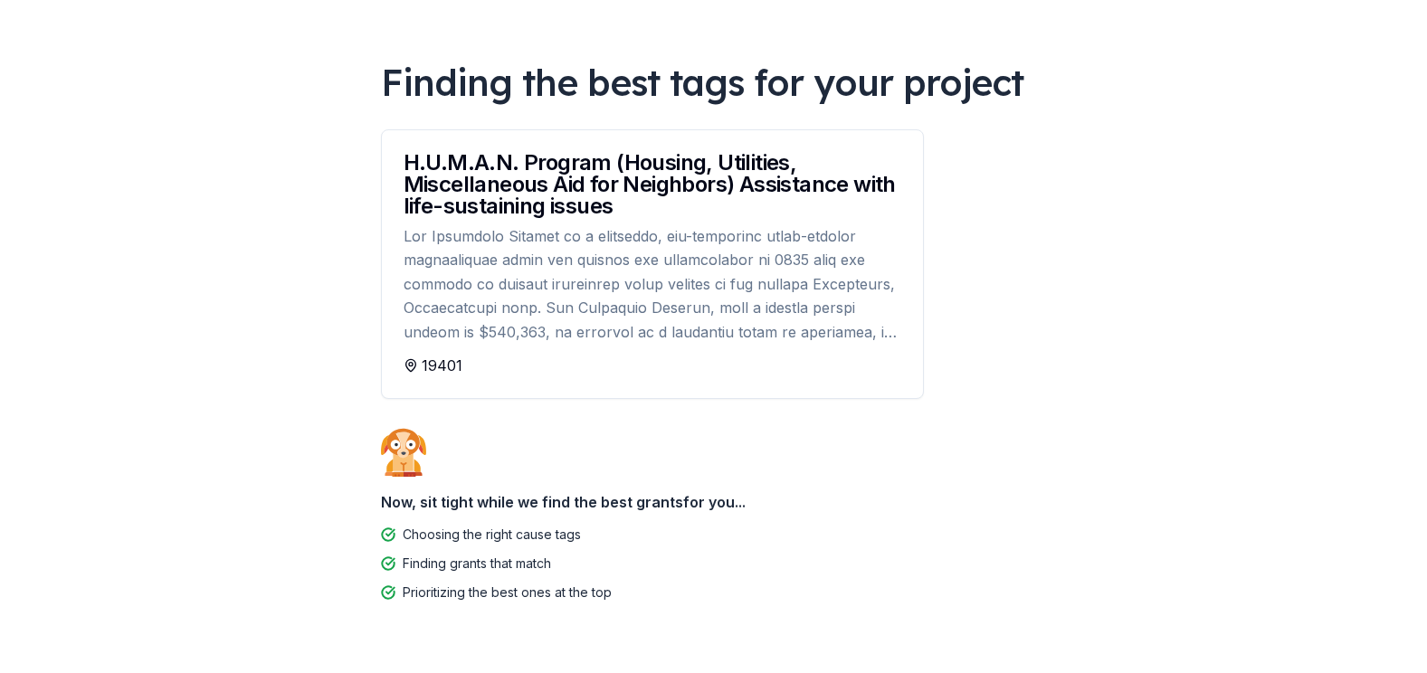
scroll to position [53, 0]
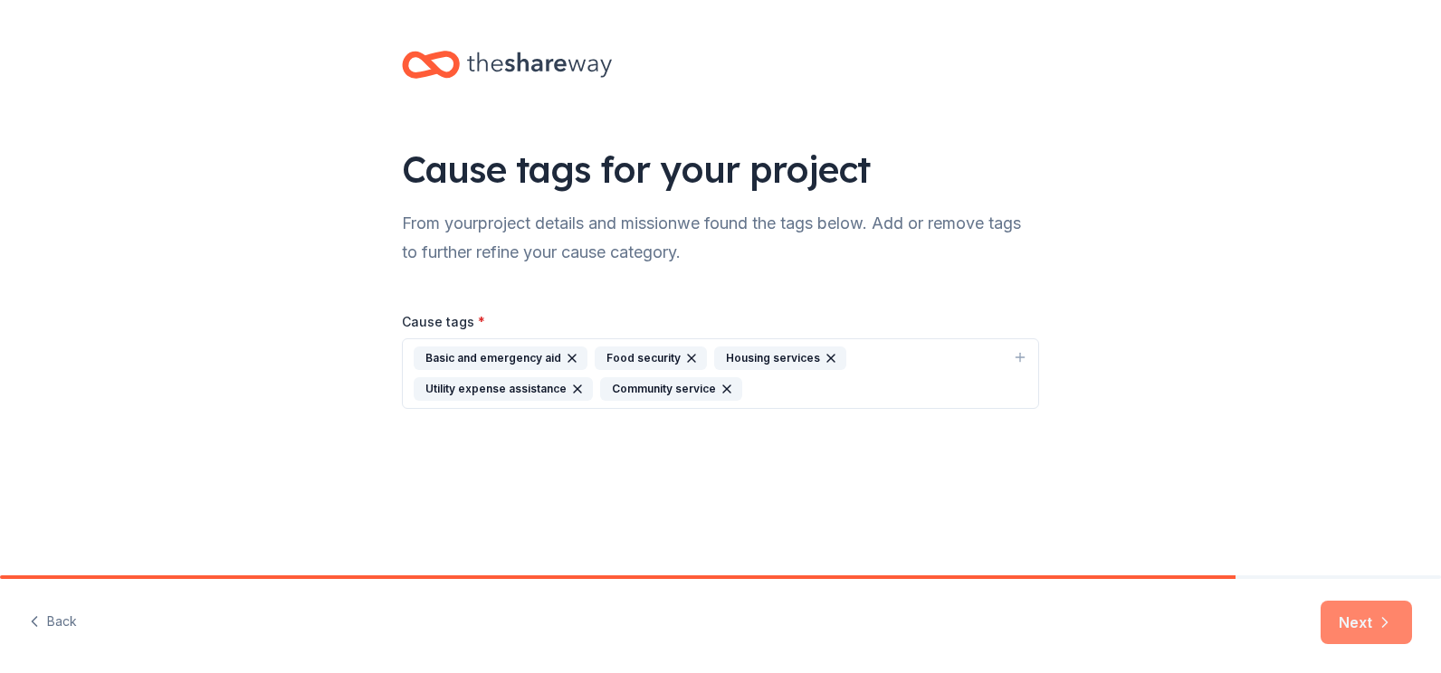
click at [1363, 626] on button "Next" at bounding box center [1366, 622] width 91 height 43
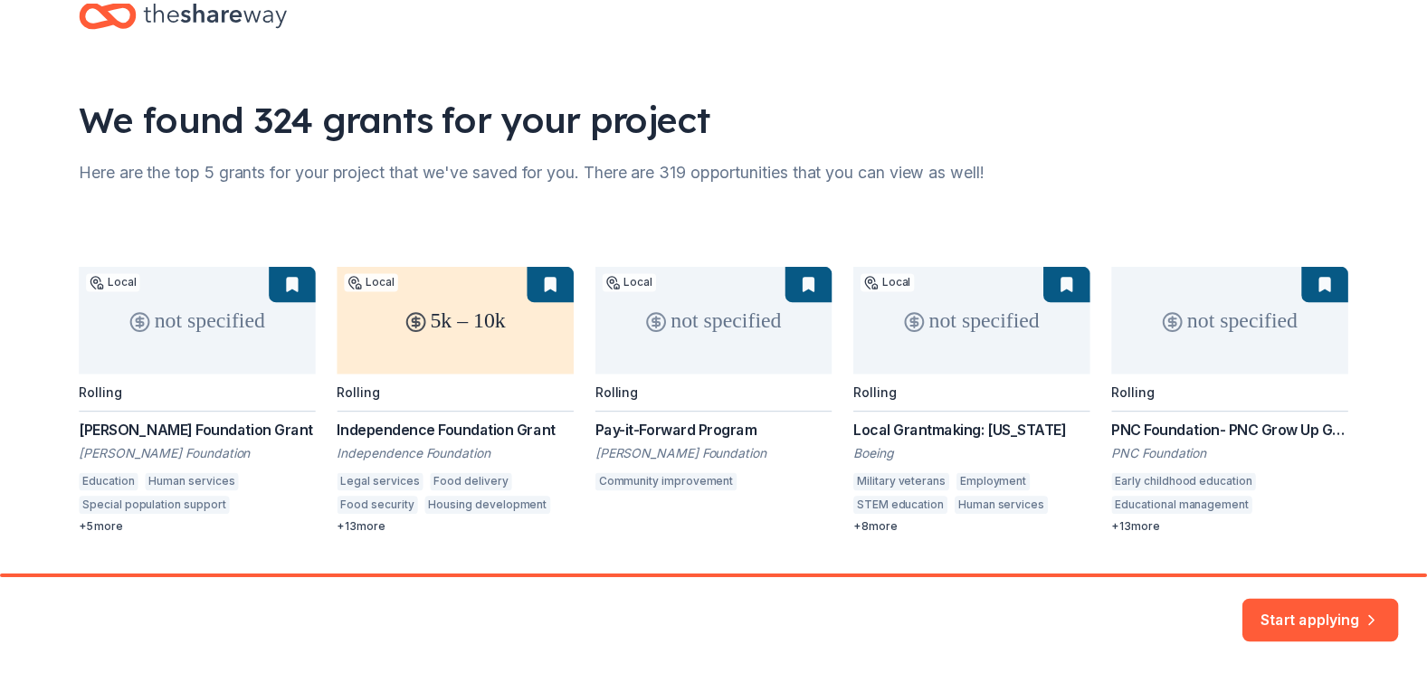
scroll to position [99, 0]
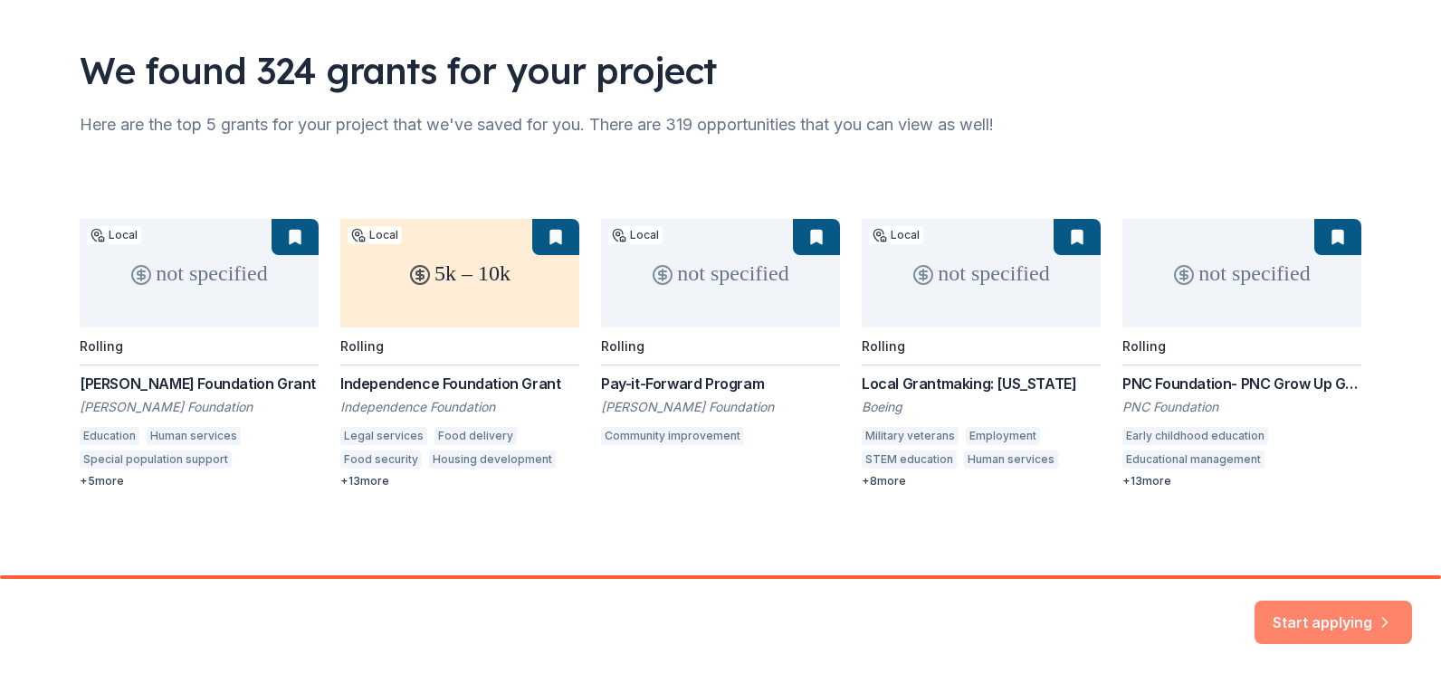
click at [1291, 611] on button "Start applying" at bounding box center [1333, 615] width 157 height 43
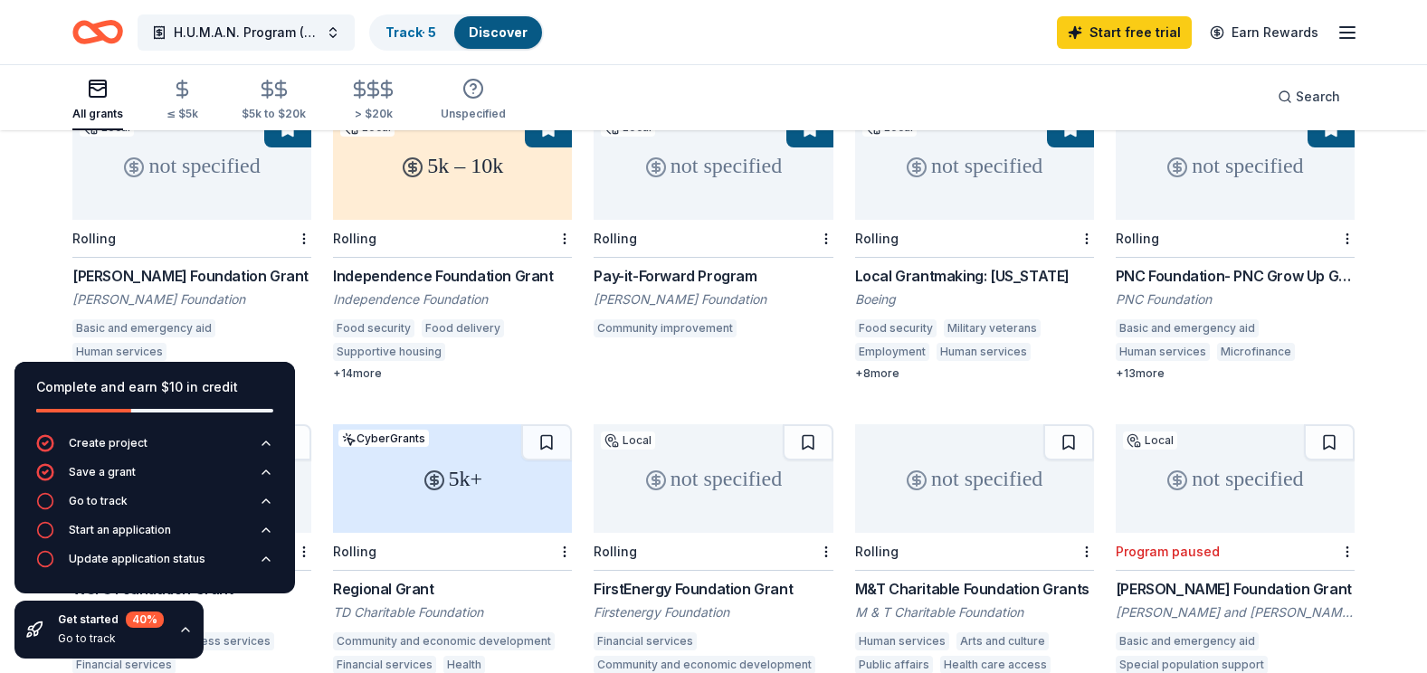
scroll to position [181, 0]
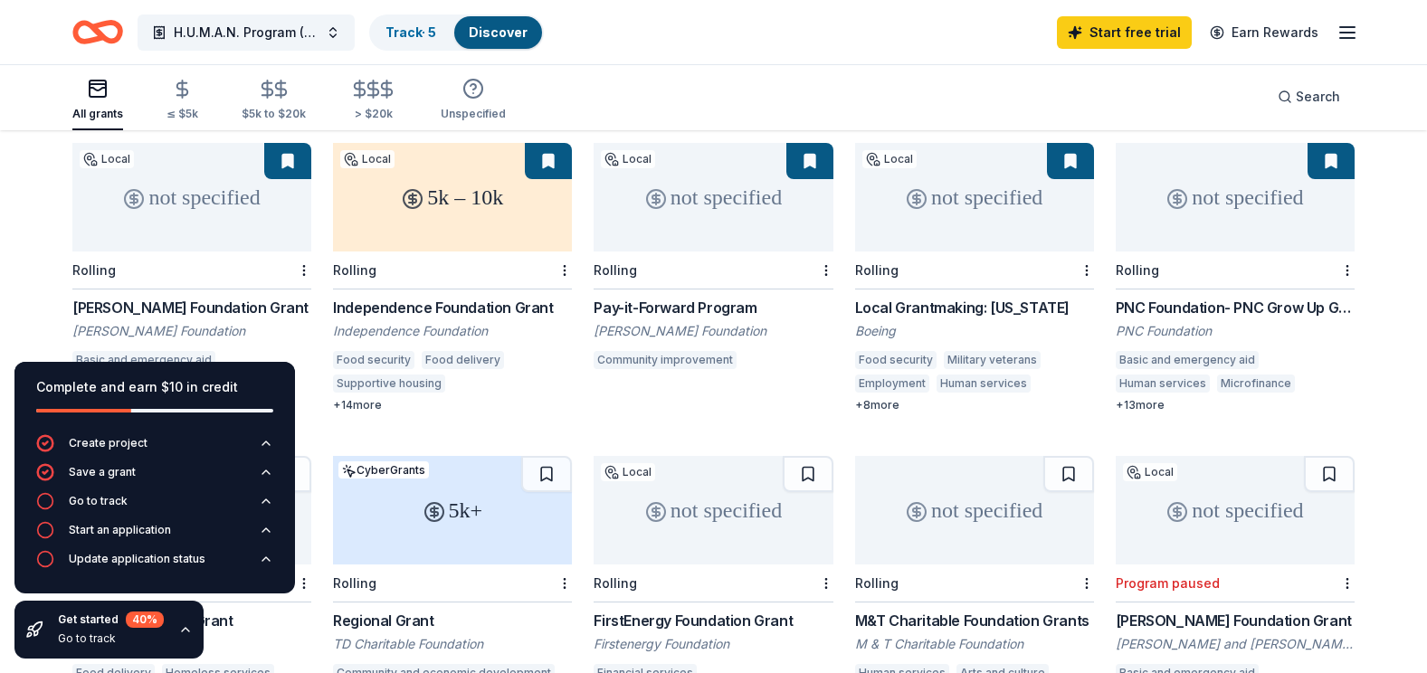
click at [970, 310] on div "Local Grantmaking: Pennsylvania" at bounding box center [974, 308] width 239 height 22
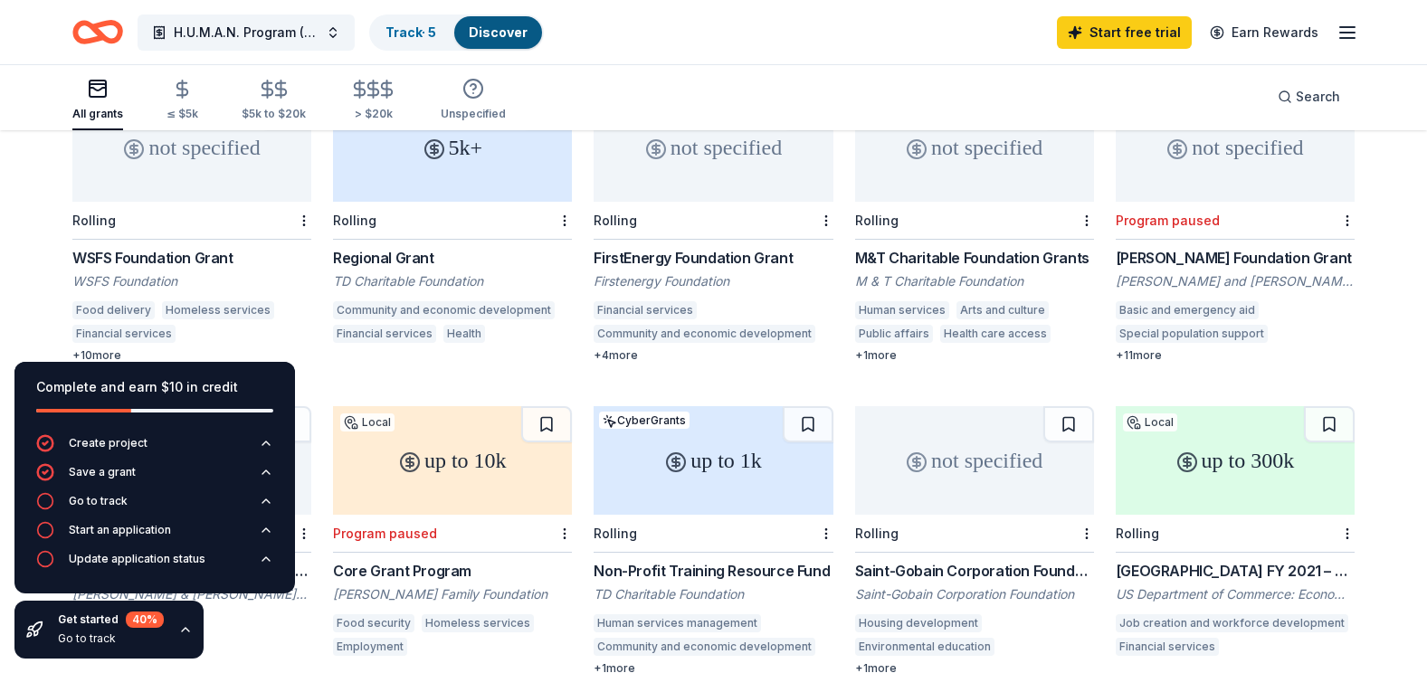
scroll to position [543, 0]
click at [693, 253] on div "FirstEnergy Foundation Grant" at bounding box center [713, 259] width 239 height 22
click at [1140, 253] on div "Stabler Foundation Grant" at bounding box center [1235, 259] width 239 height 22
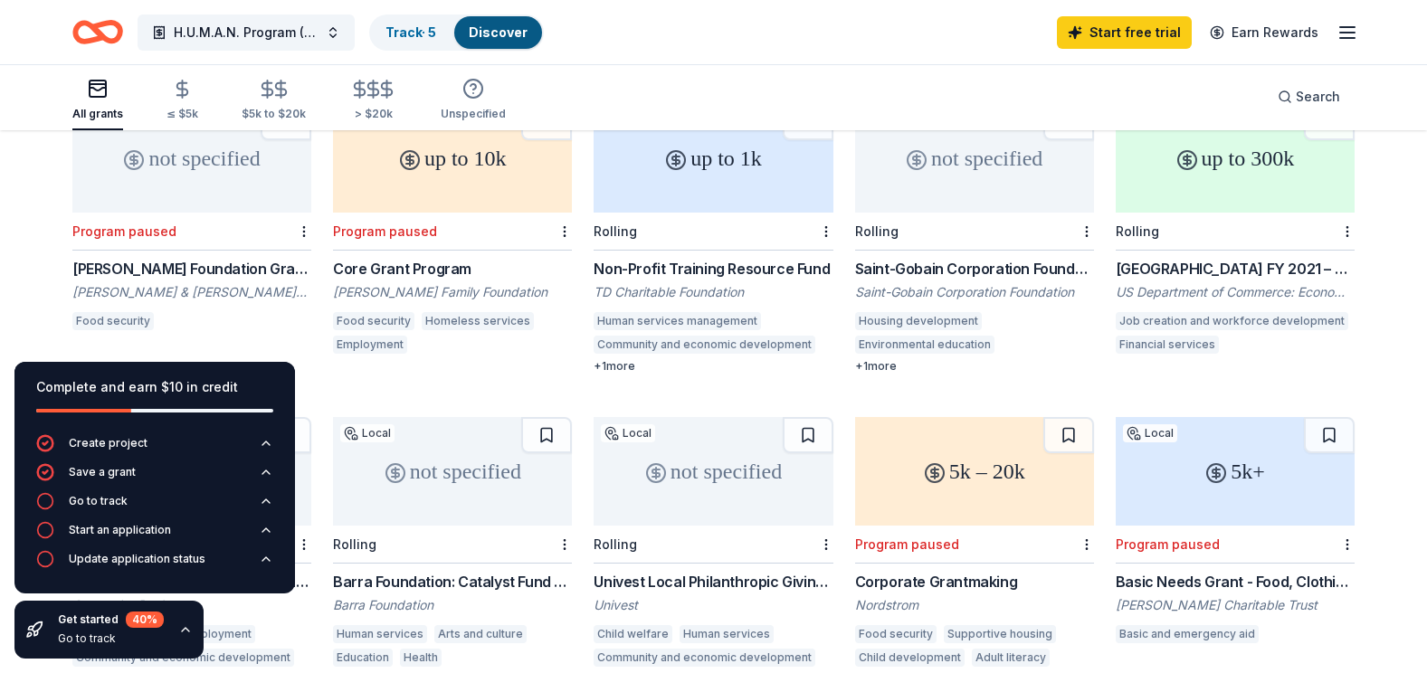
scroll to position [815, 0]
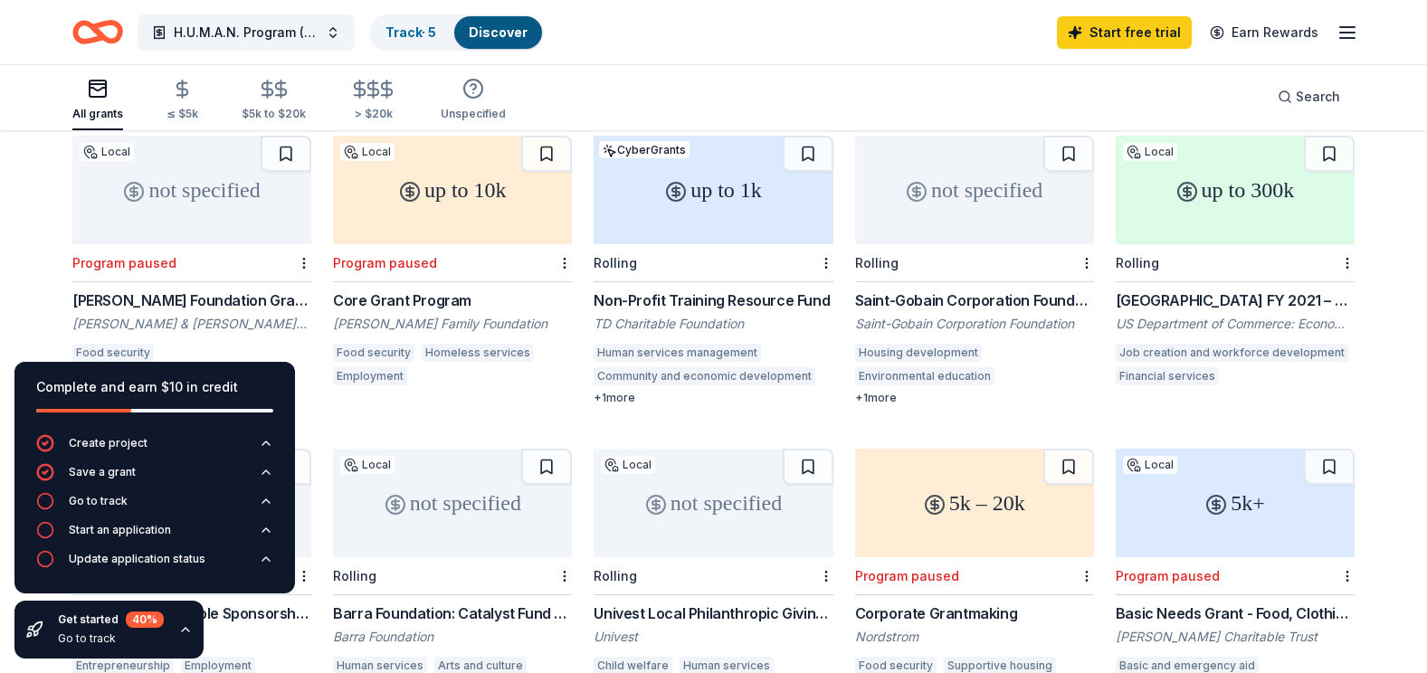
click at [981, 300] on div "Saint-Gobain Corporation Foundation Direct Grants" at bounding box center [974, 301] width 239 height 22
click at [873, 302] on div "Saint-Gobain Corporation Foundation Direct Grants" at bounding box center [974, 301] width 239 height 22
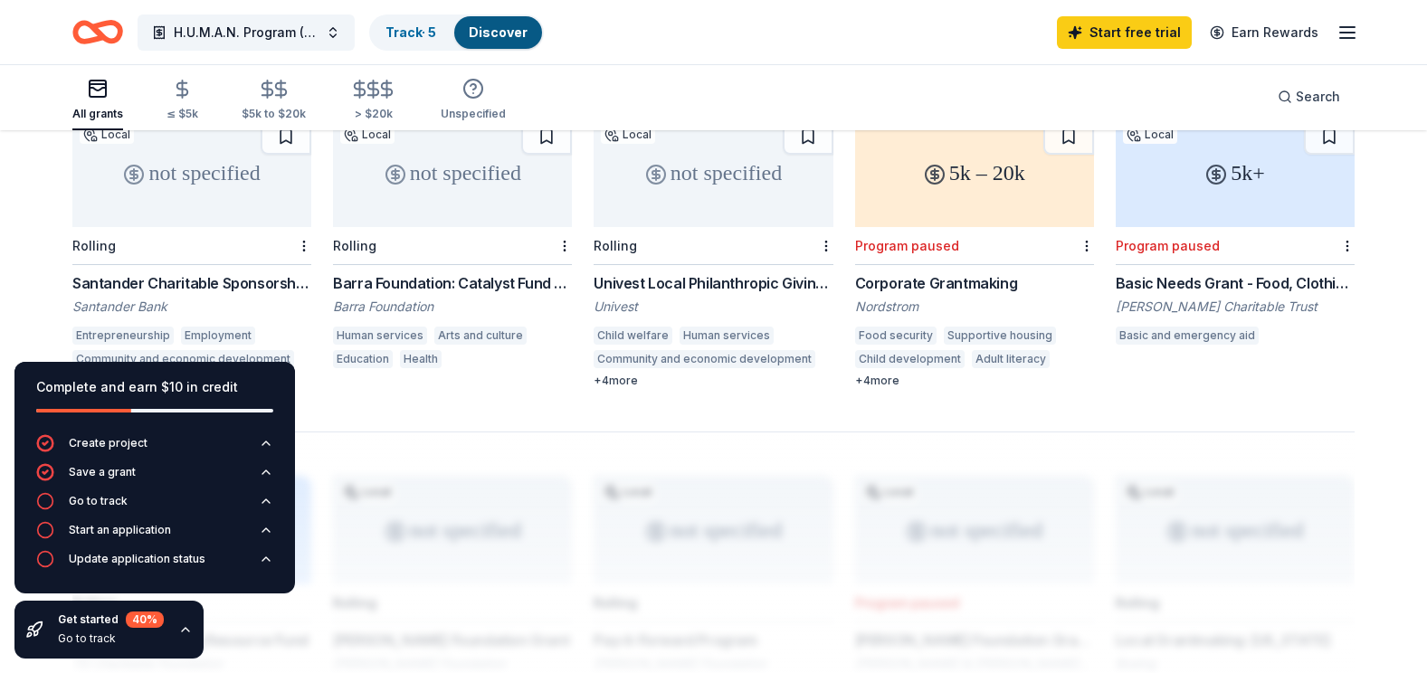
scroll to position [1177, 0]
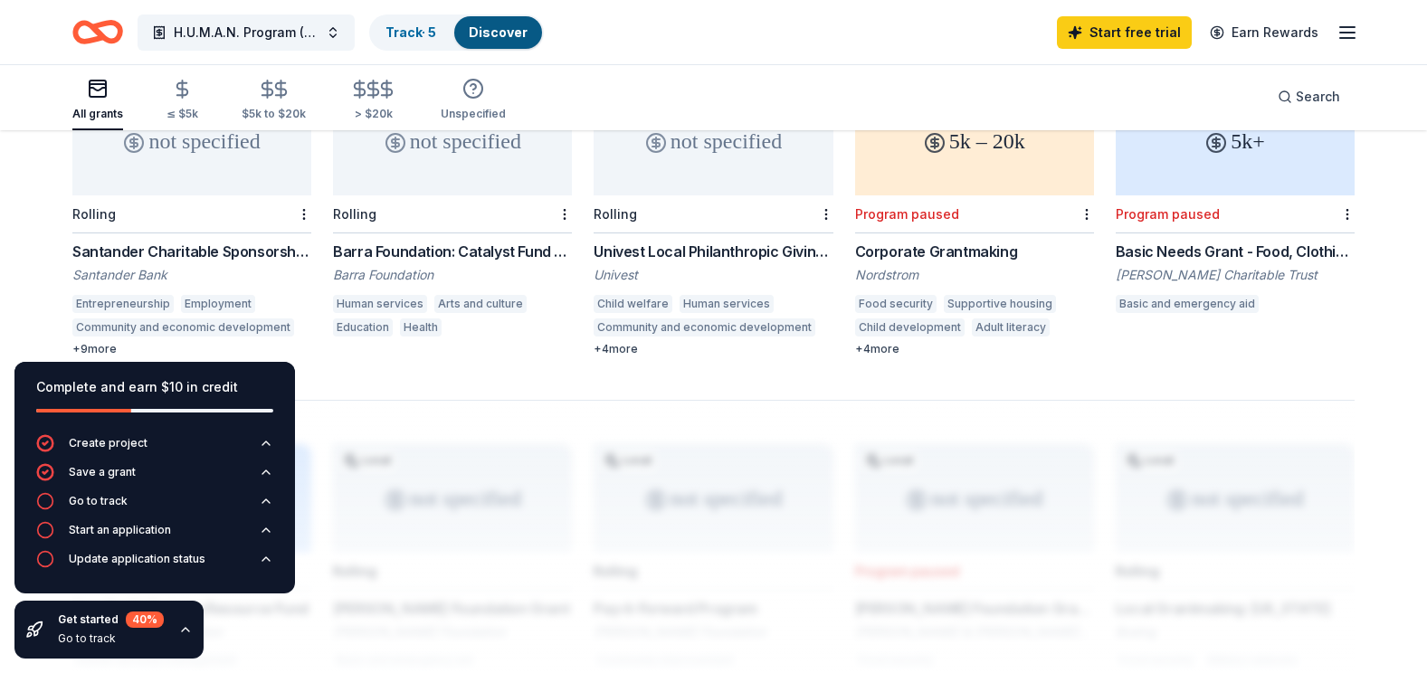
click at [238, 254] on div "Santander Charitable Sponsorship Program" at bounding box center [191, 252] width 239 height 22
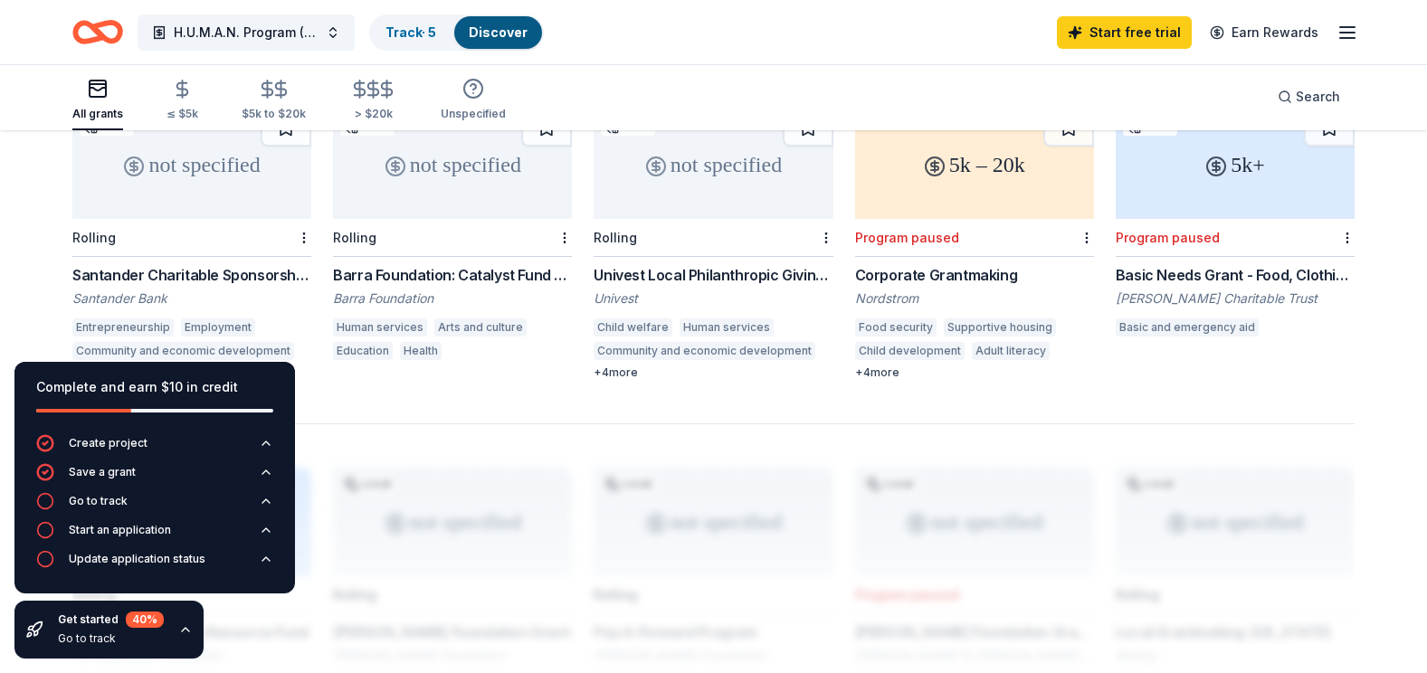
scroll to position [996, 0]
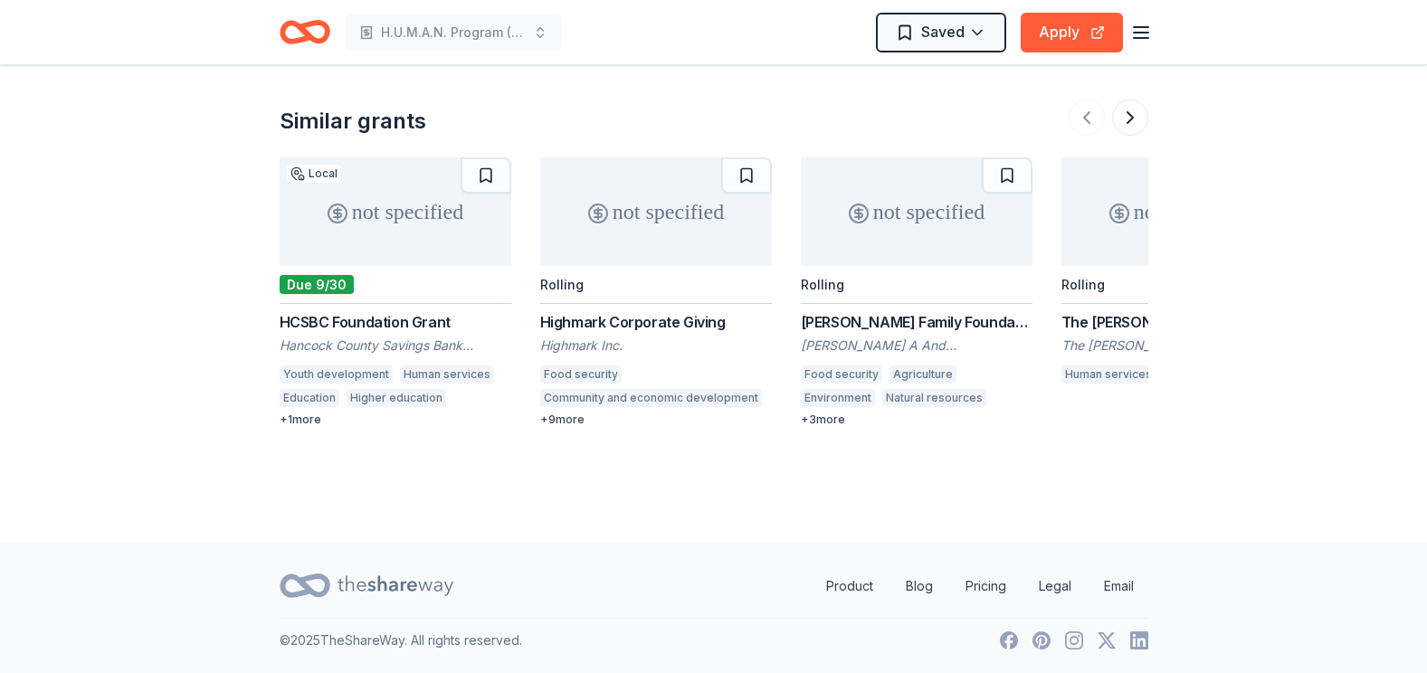
scroll to position [1703, 0]
click at [598, 320] on div "Highmark Corporate Giving" at bounding box center [656, 322] width 232 height 22
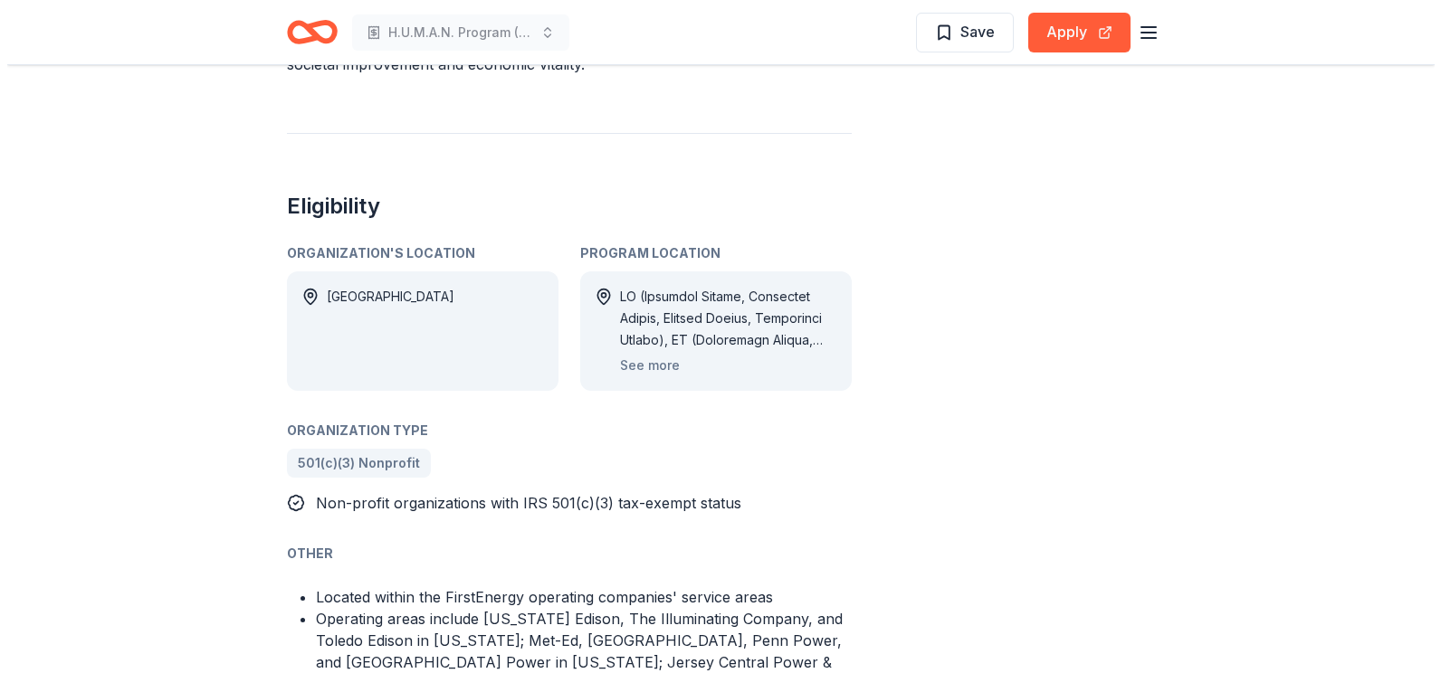
scroll to position [815, 0]
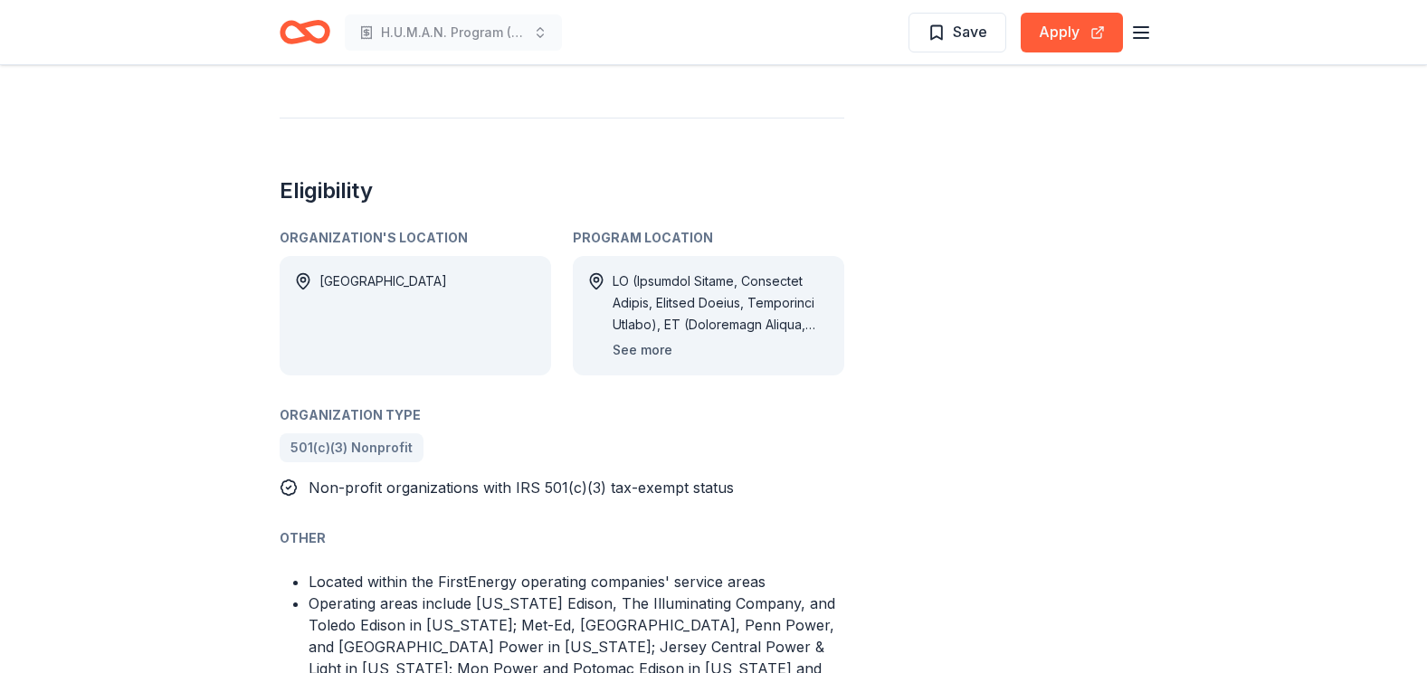
click at [618, 339] on button "See more" at bounding box center [643, 350] width 60 height 22
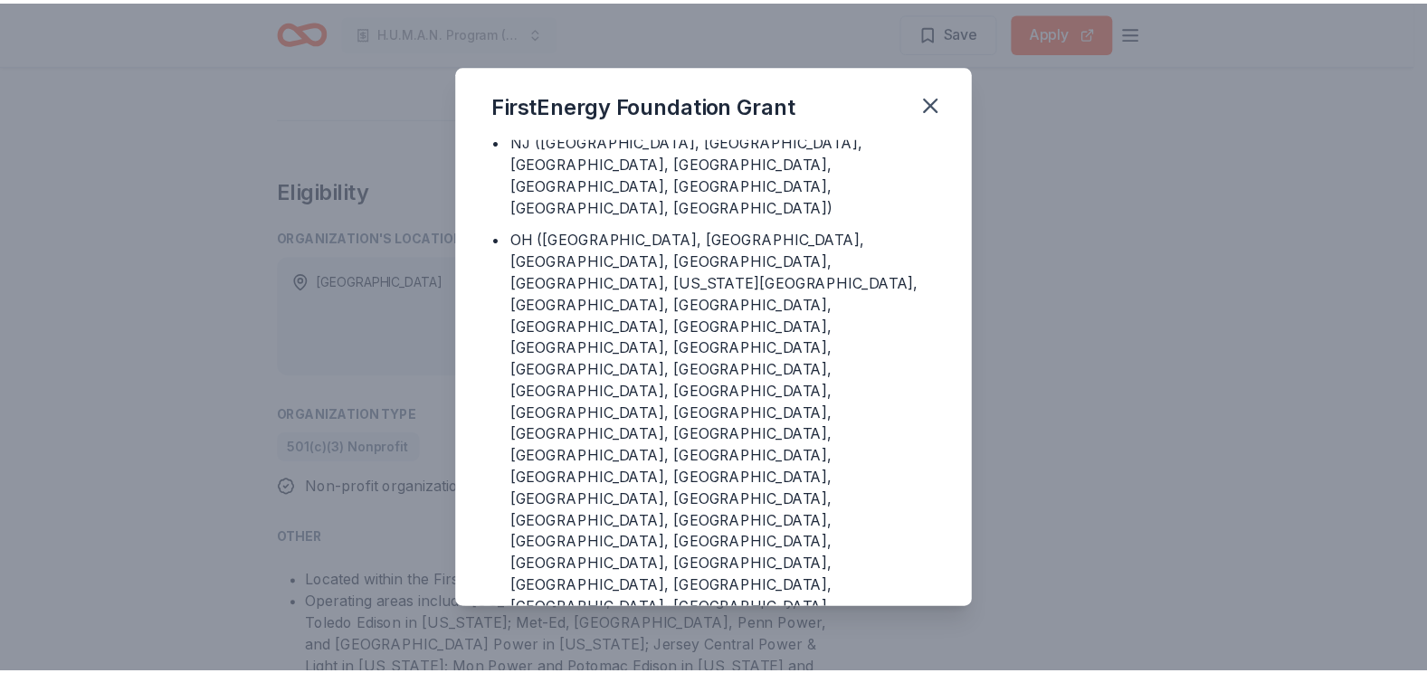
scroll to position [0, 0]
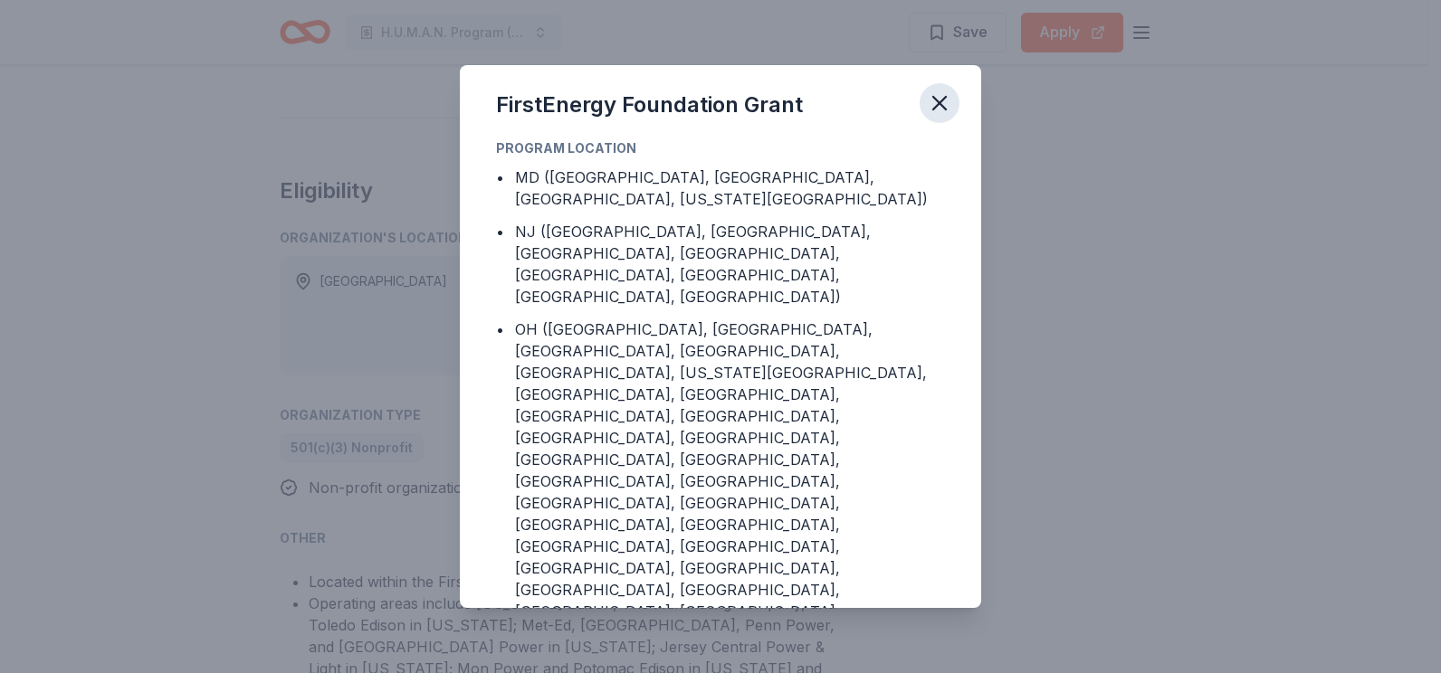
click at [927, 97] on icon "button" at bounding box center [939, 103] width 25 height 25
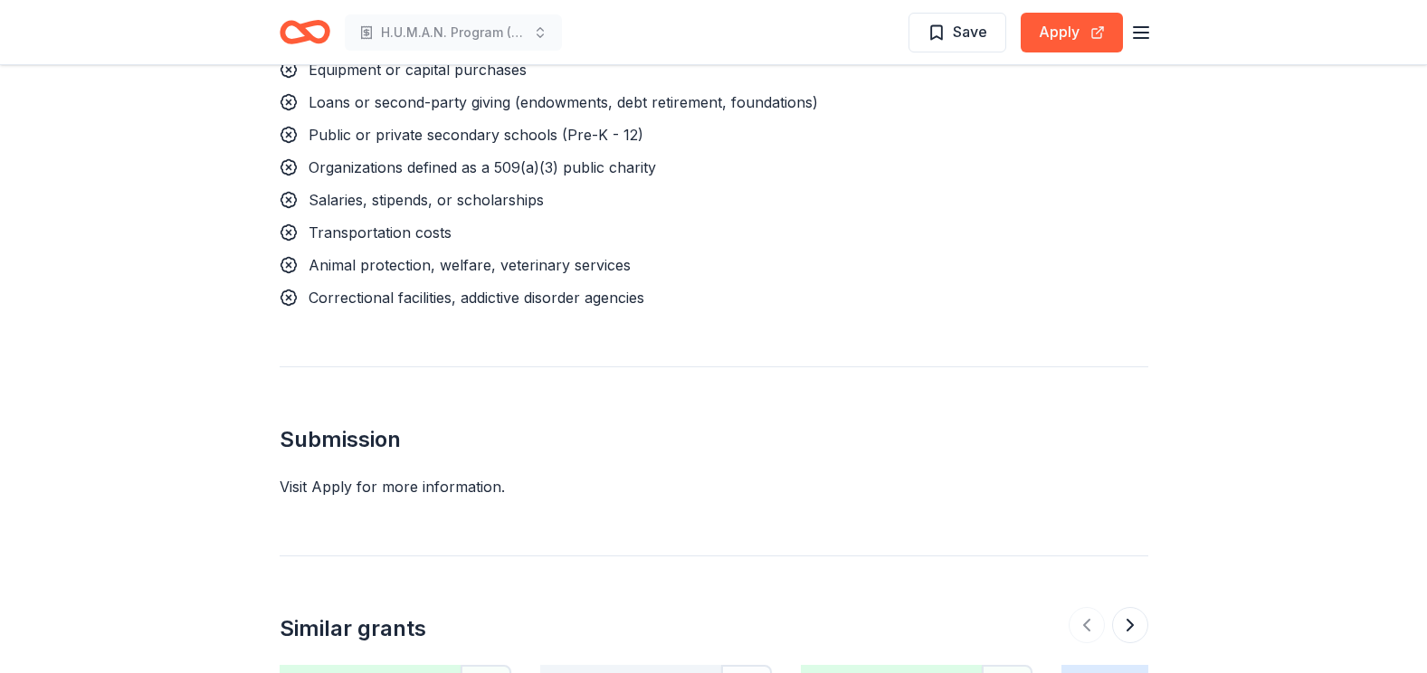
scroll to position [2082, 0]
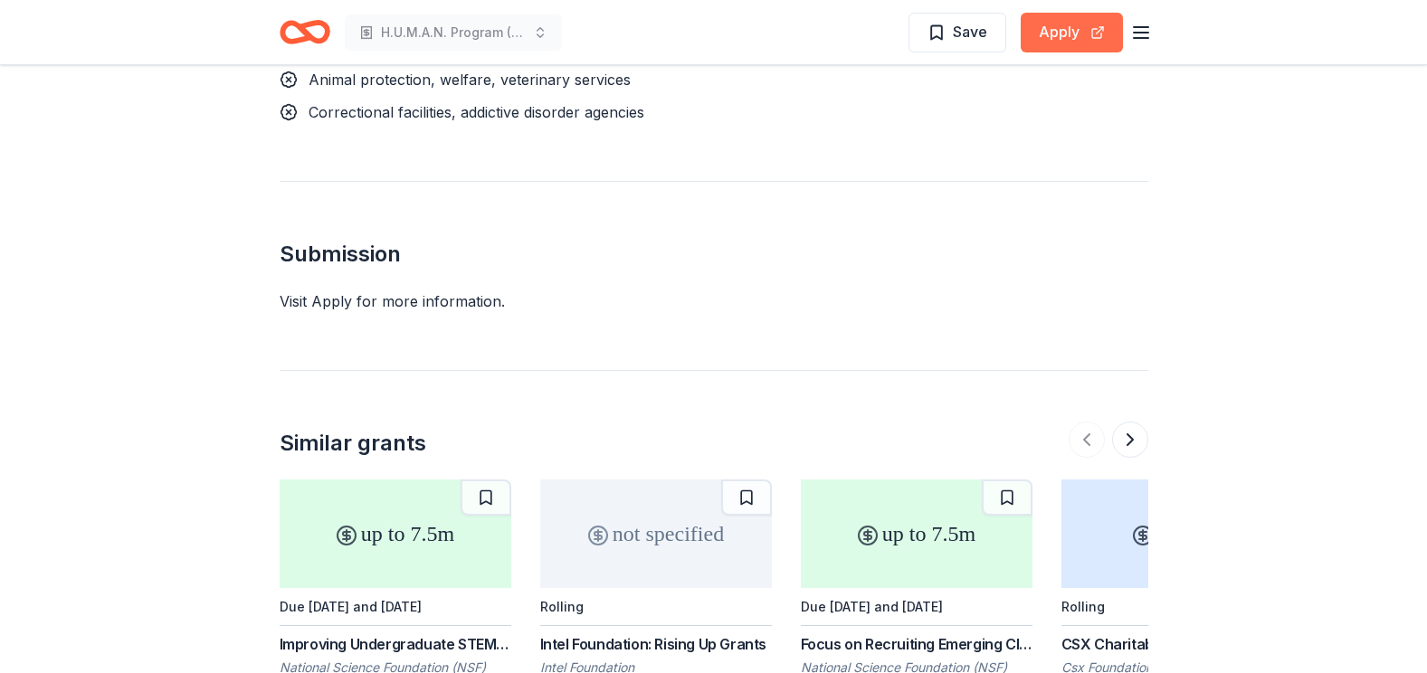
click at [1068, 36] on button "Apply" at bounding box center [1072, 33] width 102 height 40
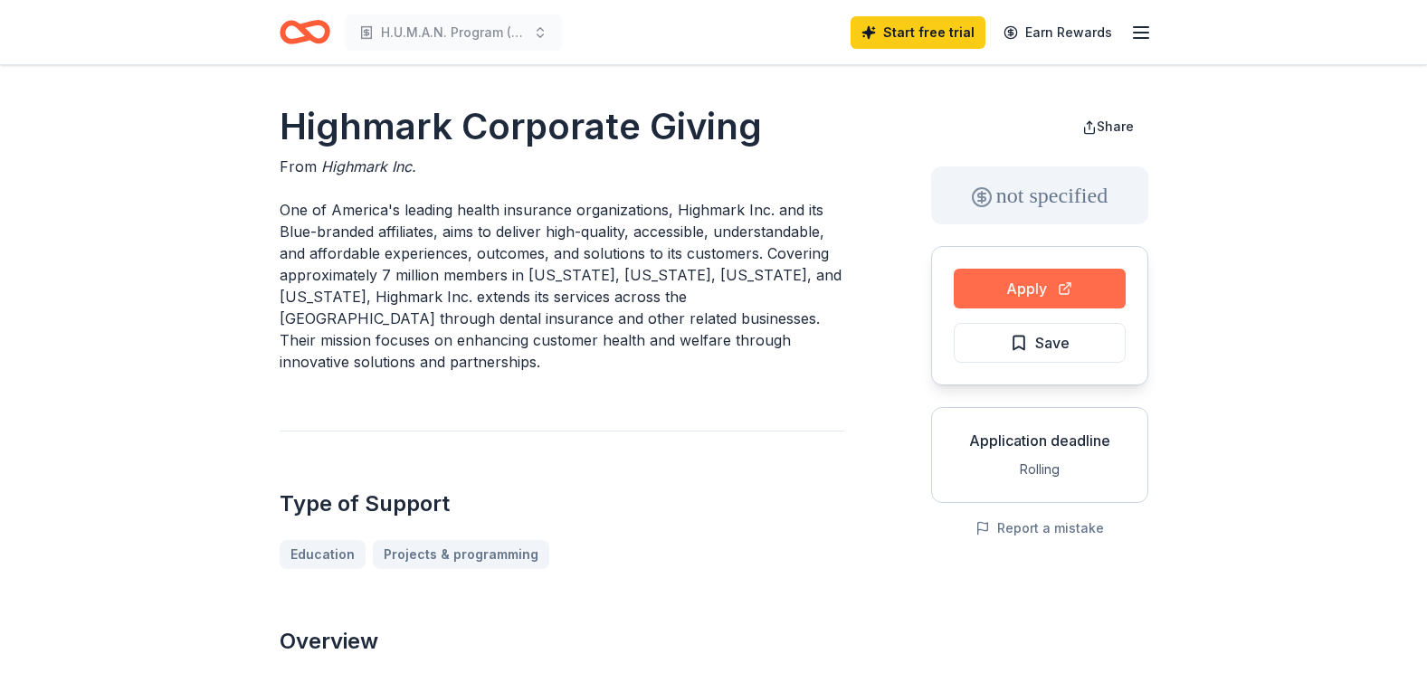
click at [1038, 292] on button "Apply" at bounding box center [1040, 289] width 172 height 40
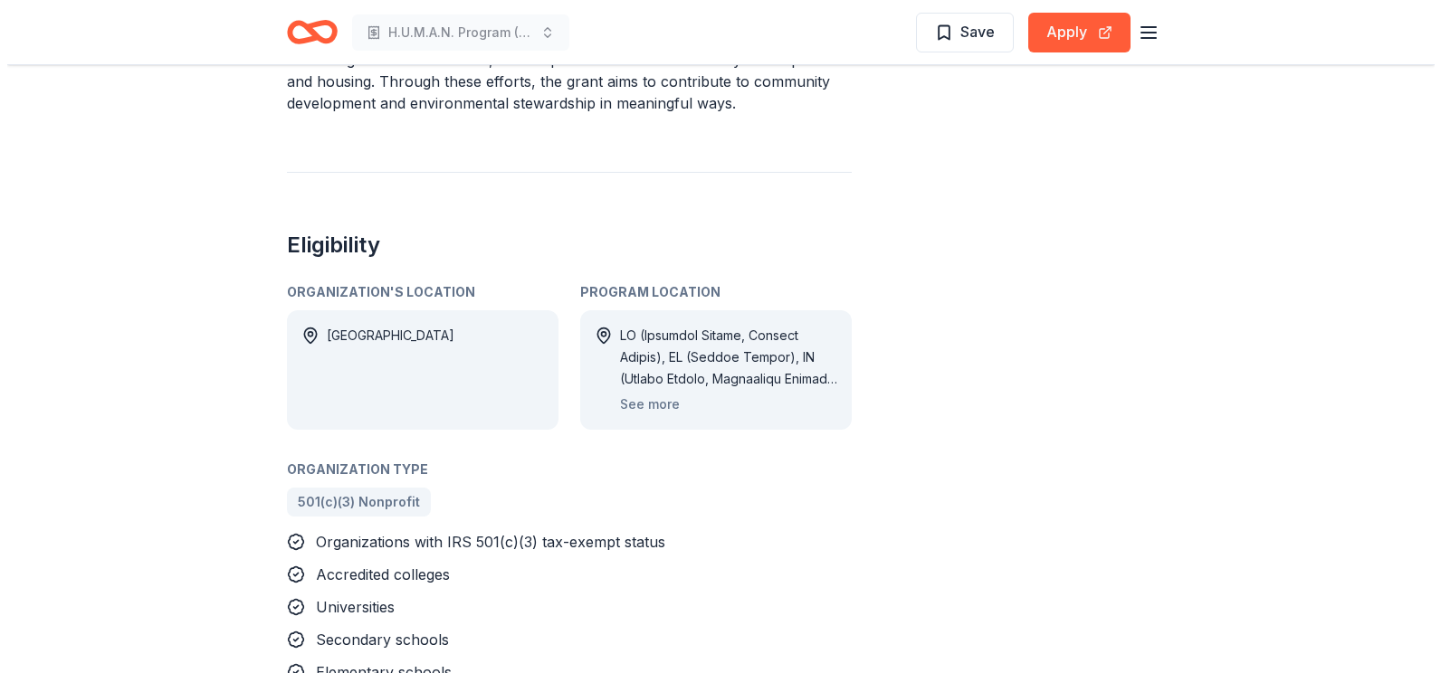
scroll to position [905, 0]
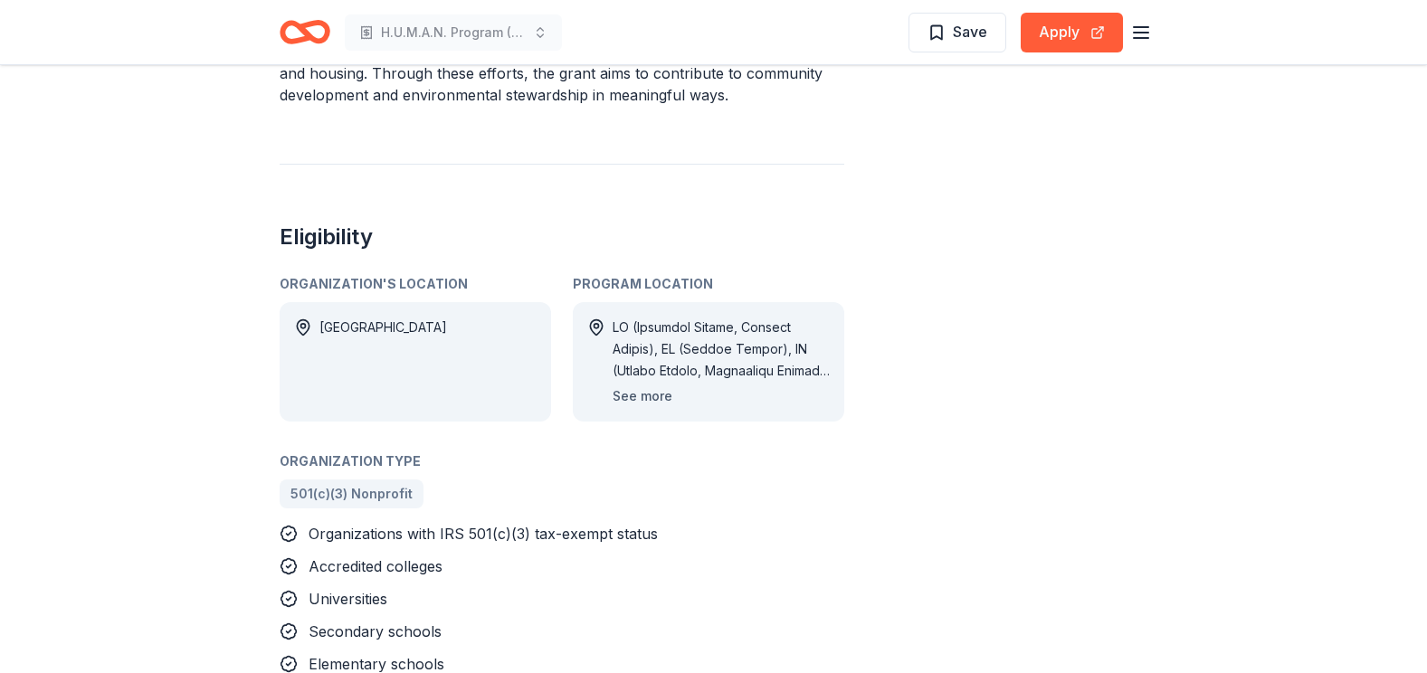
click at [653, 386] on button "See more" at bounding box center [643, 397] width 60 height 22
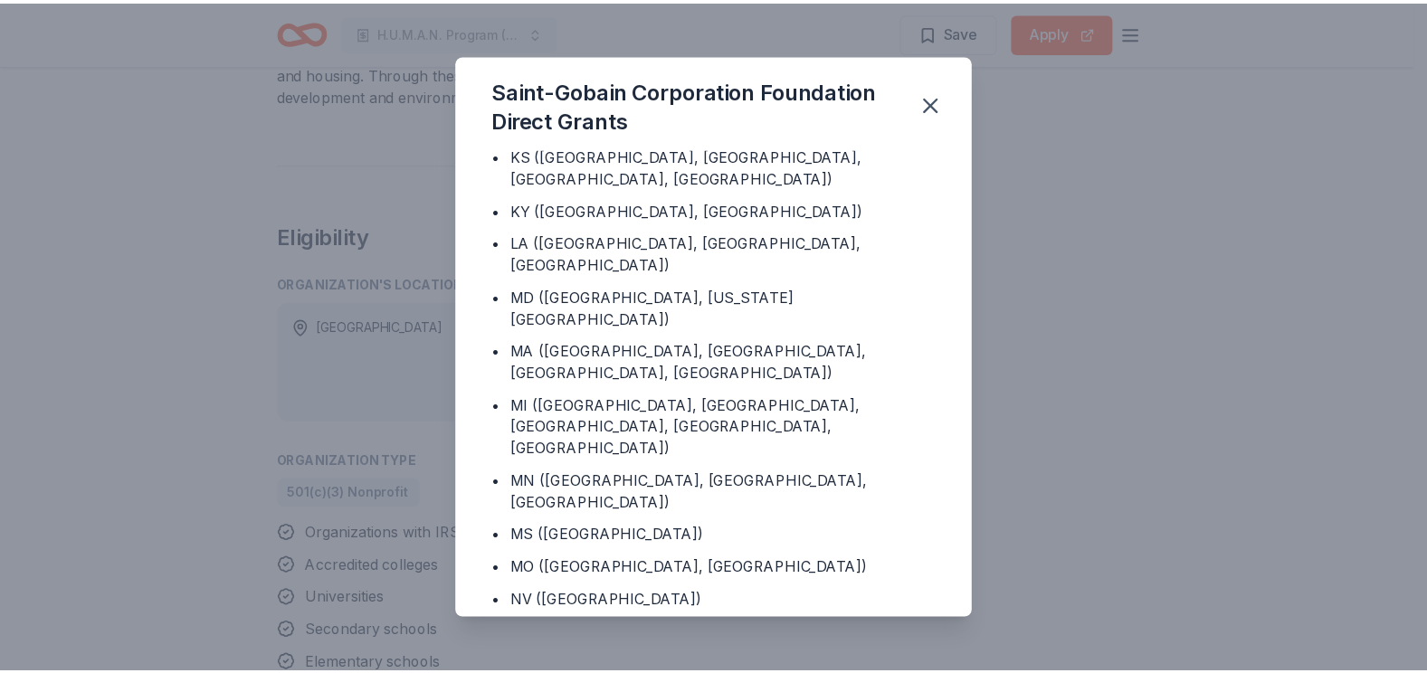
scroll to position [453, 0]
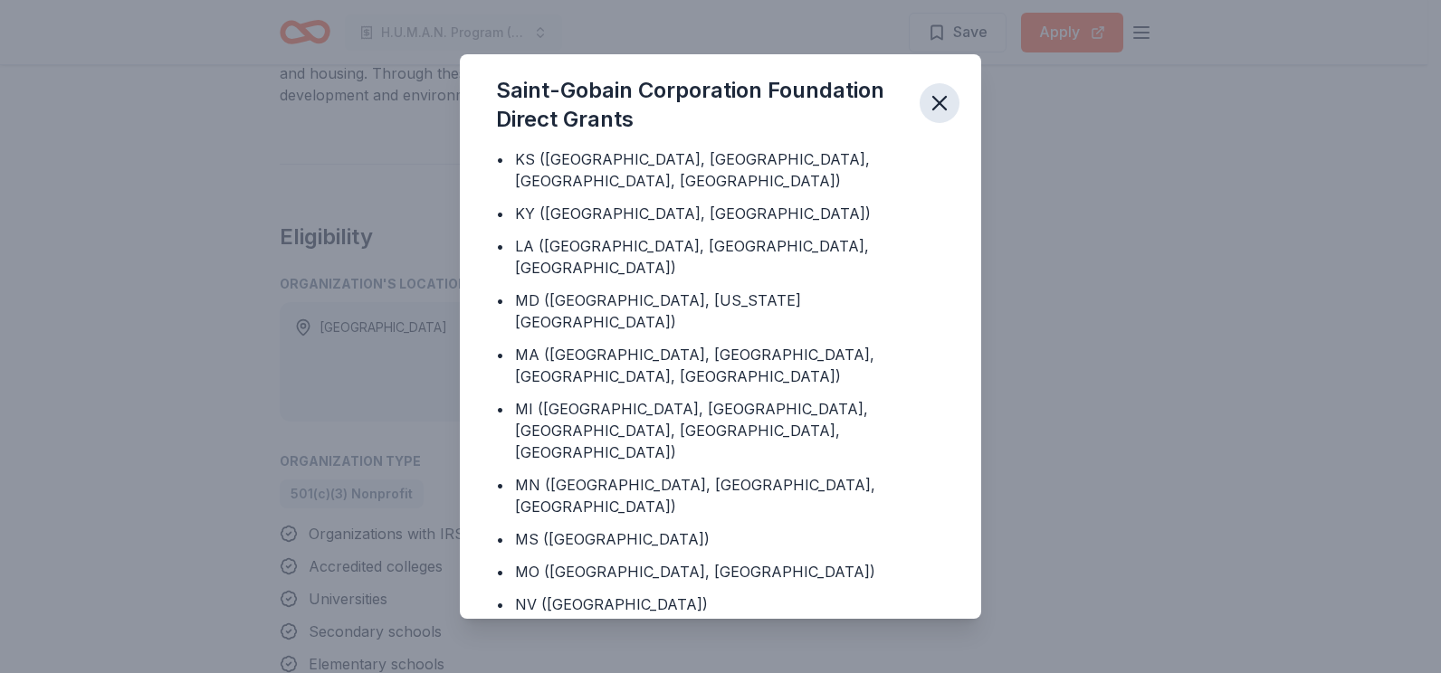
click at [931, 103] on icon "button" at bounding box center [939, 103] width 25 height 25
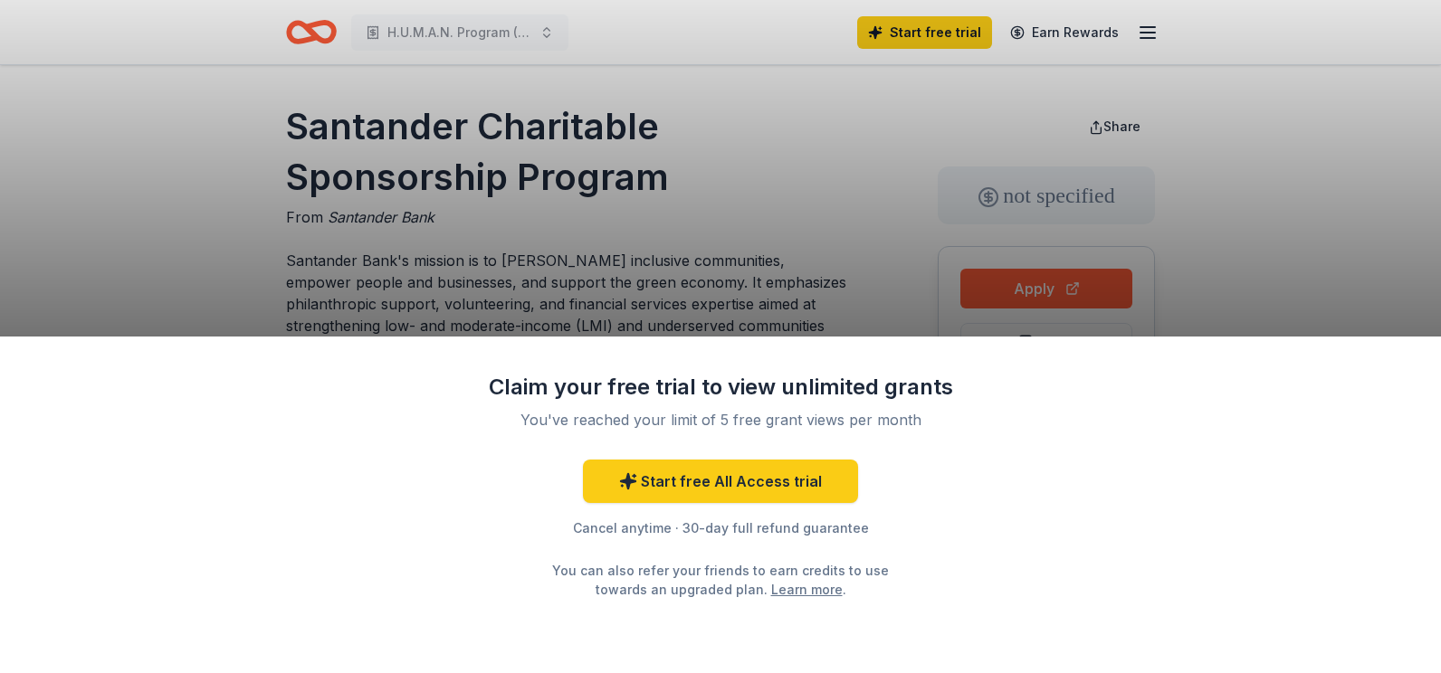
click at [1290, 302] on div "Claim your free trial to view unlimited grants You've reached your limit of 5 f…" at bounding box center [720, 336] width 1441 height 673
